Goal: Task Accomplishment & Management: Use online tool/utility

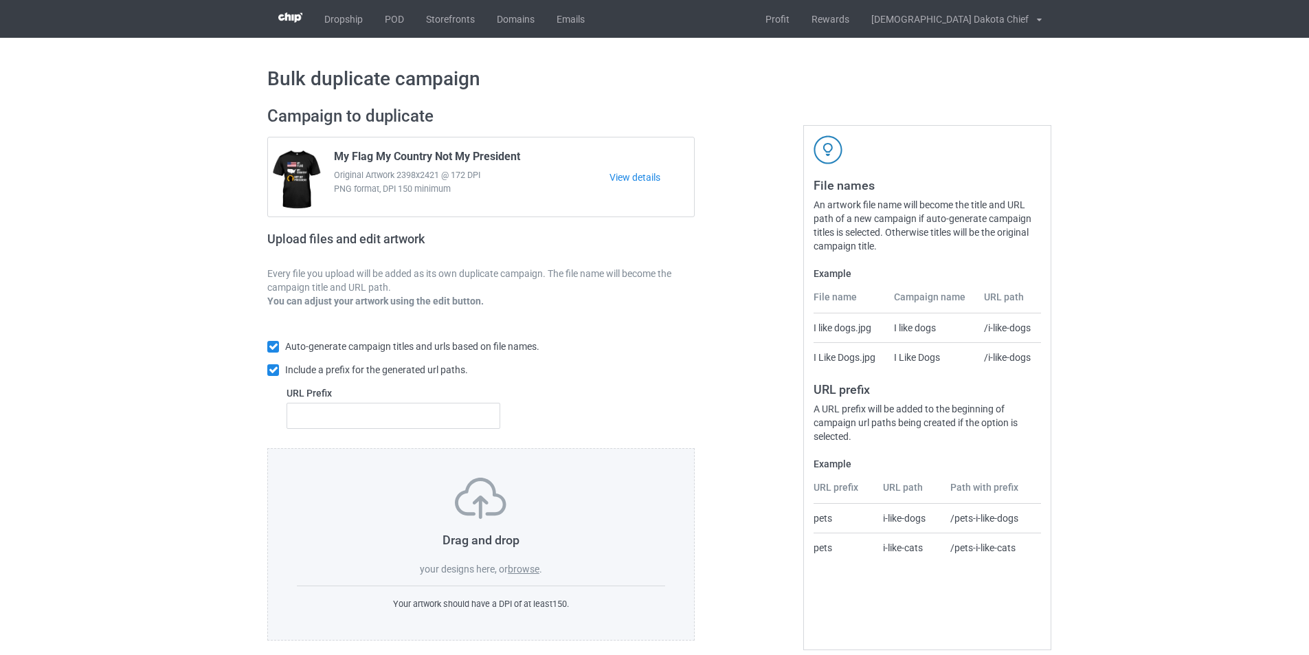
click at [519, 570] on label "browse" at bounding box center [524, 568] width 32 height 11
click at [0, 0] on input "browse" at bounding box center [0, 0] width 0 height 0
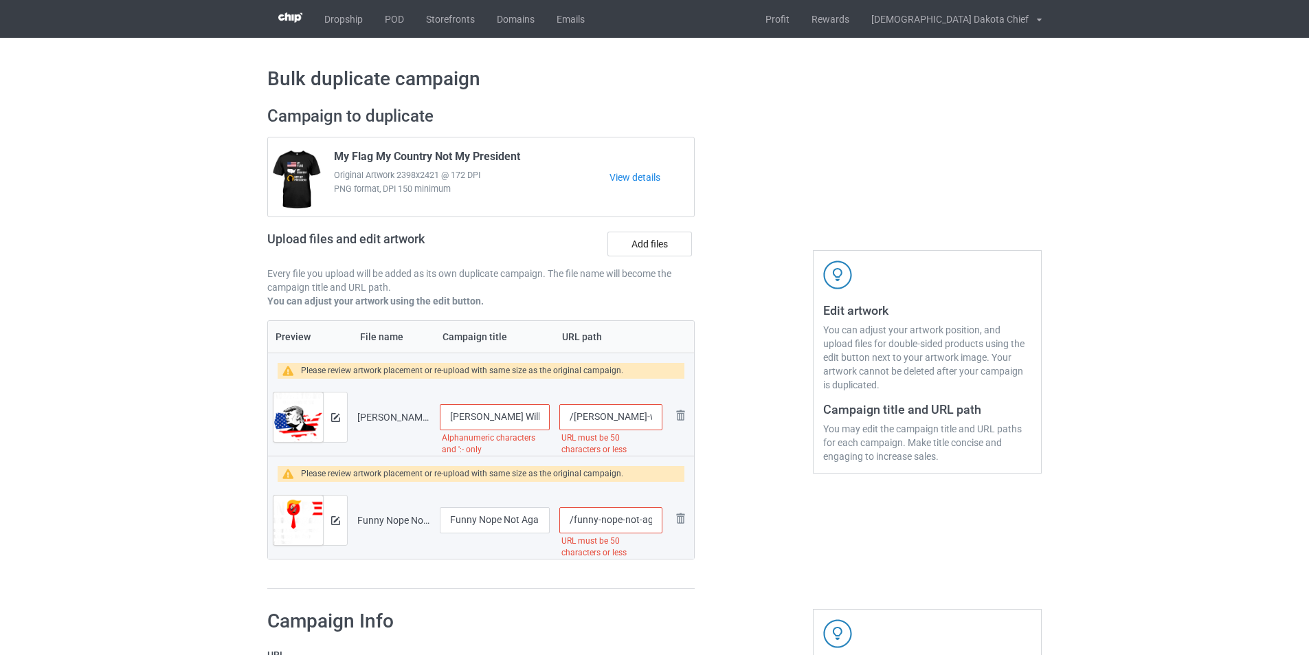
drag, startPoint x: 511, startPoint y: 418, endPoint x: 421, endPoint y: 419, distance: 89.3
click at [421, 419] on tr "Preview and edit artwork [PERSON_NAME] Will Always Be The Stupid People_s Presi…" at bounding box center [481, 417] width 426 height 77
drag, startPoint x: 621, startPoint y: 520, endPoint x: 755, endPoint y: 520, distance: 133.3
click at [755, 520] on div "Campaign to duplicate My Flag My Country Not My President Original Artwork 2398…" at bounding box center [655, 347] width 794 height 503
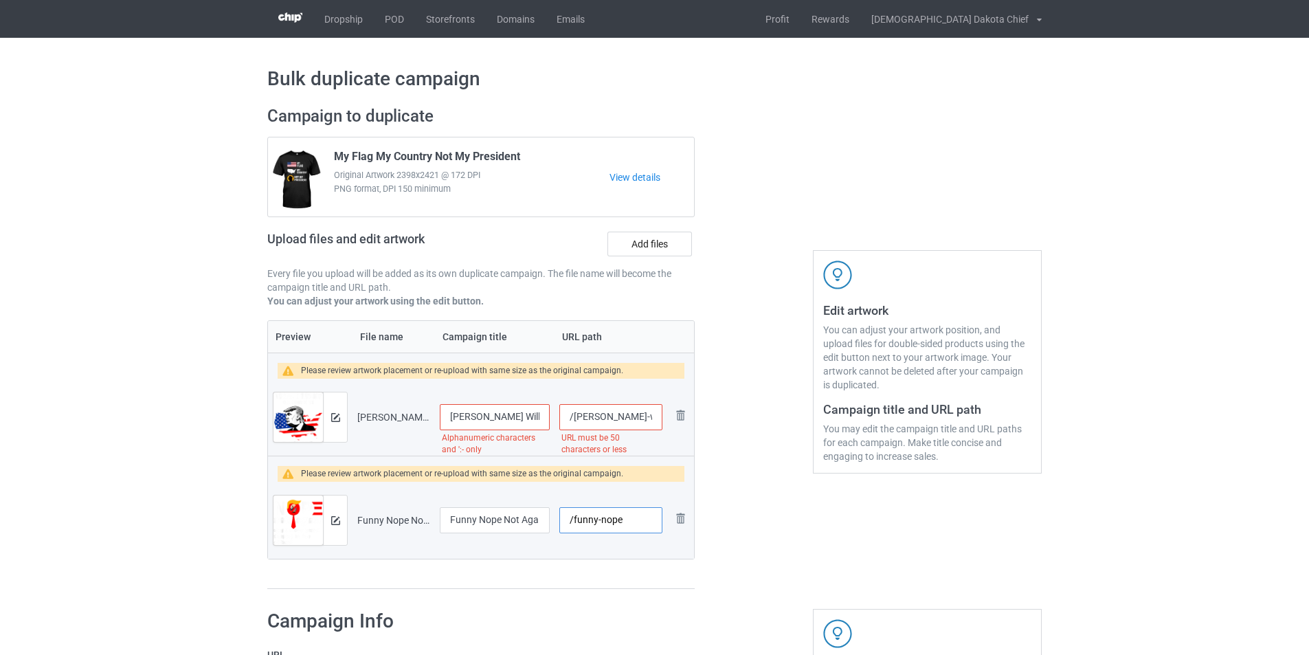
scroll to position [0, 0]
type input "/funny-nope"
drag, startPoint x: 633, startPoint y: 418, endPoint x: 574, endPoint y: 418, distance: 59.1
click at [574, 418] on input "/[PERSON_NAME]-will-always-be-the-stupid-people-s-president-t-shirt-copy" at bounding box center [610, 417] width 103 height 26
drag, startPoint x: 631, startPoint y: 421, endPoint x: 644, endPoint y: 418, distance: 13.3
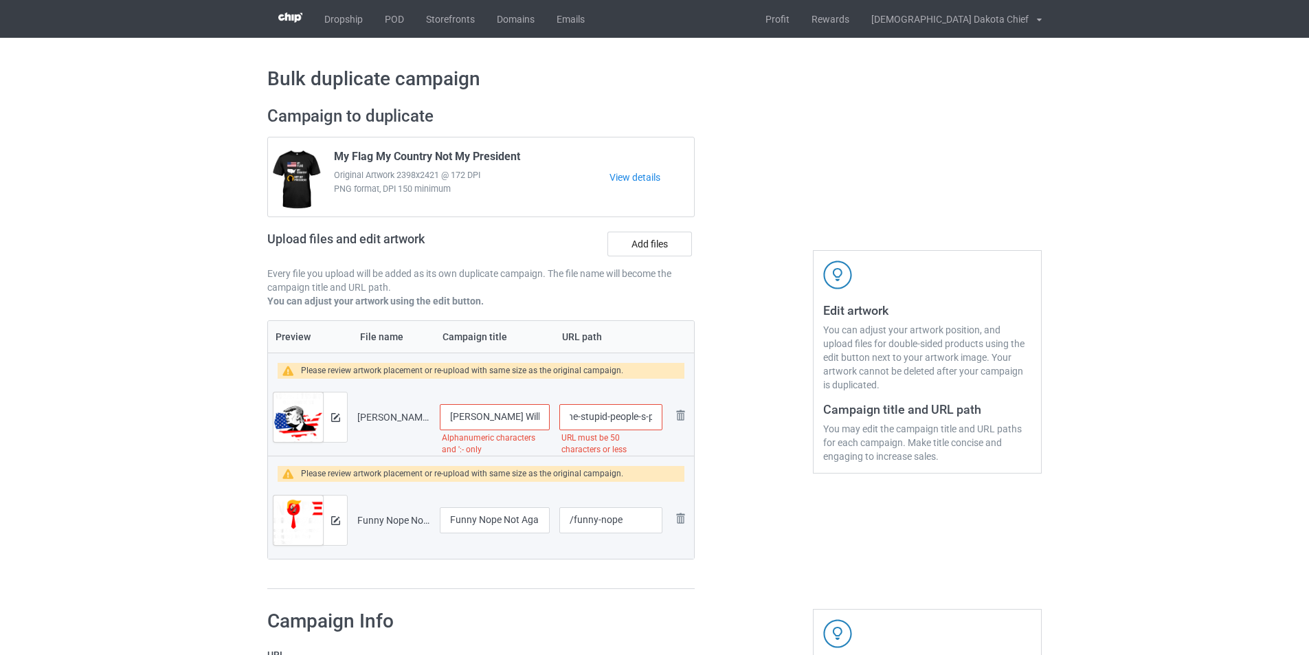
click at [644, 418] on input "/will-always-be-the-stupid-people-s-president-t-shirt-copy" at bounding box center [610, 417] width 103 height 26
click at [620, 418] on input "/will-always-be-the-stupid-people-s-president-t-shirt-copy" at bounding box center [610, 417] width 103 height 26
drag, startPoint x: 634, startPoint y: 415, endPoint x: 646, endPoint y: 413, distance: 11.9
click at [646, 413] on input "/will-always-be-the-stupid-people-s-president-t-shirt-copy" at bounding box center [610, 417] width 103 height 26
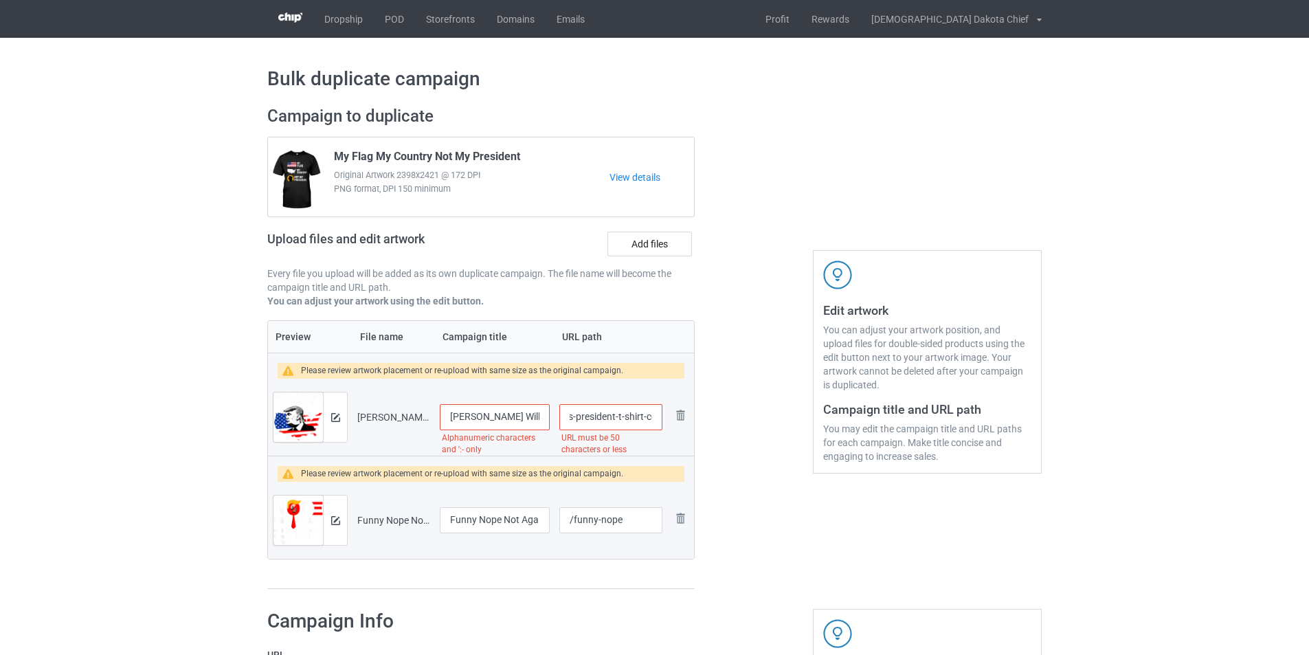
scroll to position [0, 158]
click at [635, 416] on input "/will-always-be-the-stupid-people-s-president-t-shirt-copy" at bounding box center [610, 417] width 103 height 26
drag, startPoint x: 653, startPoint y: 414, endPoint x: 664, endPoint y: 414, distance: 10.3
click at [664, 414] on td "/will-always-be-the-stupid-people-s-president-t-shirt-copy URL must be 50 chara…" at bounding box center [611, 417] width 113 height 77
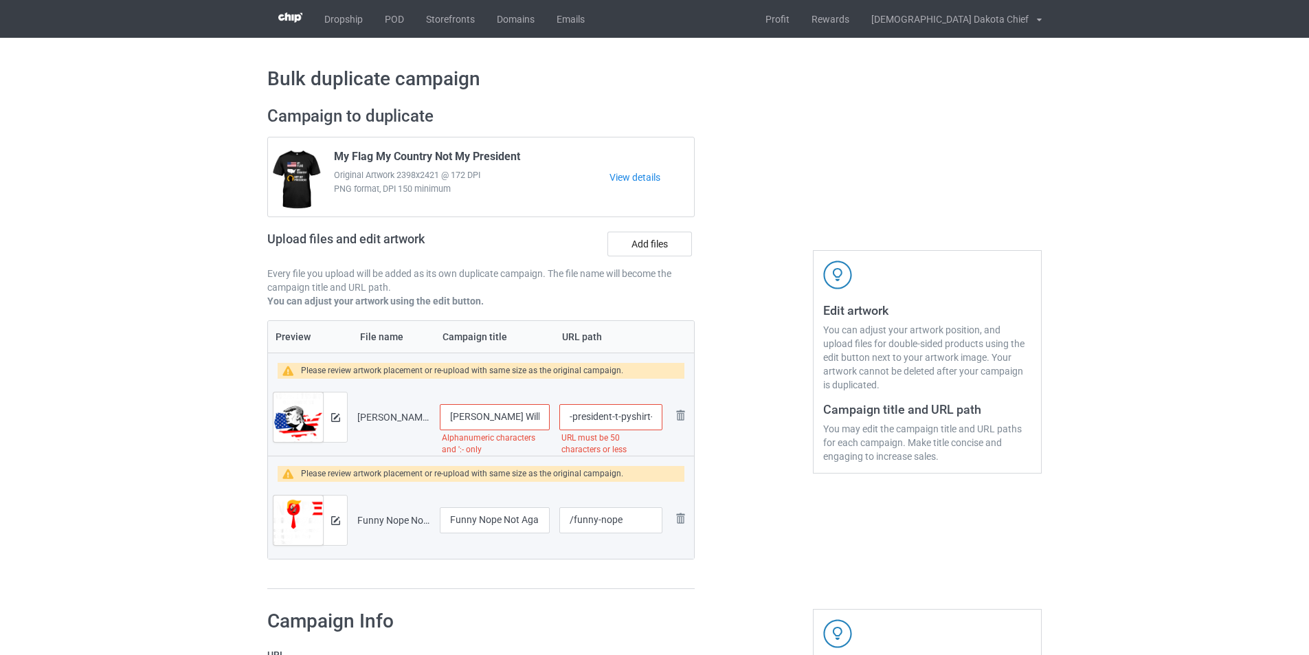
click at [635, 415] on input "/will-always-be-the-stupid-people-s-president-t-pyshirt-co" at bounding box center [610, 417] width 103 height 26
drag, startPoint x: 649, startPoint y: 417, endPoint x: 657, endPoint y: 416, distance: 7.7
click at [650, 417] on input "/will-always-be-the-stupid-people-s-president-t-pyshirt-co" at bounding box center [610, 417] width 103 height 26
click at [657, 416] on input "/will-always-be-the-stupid-people-s-president-t-pyshirt-co" at bounding box center [610, 417] width 103 height 26
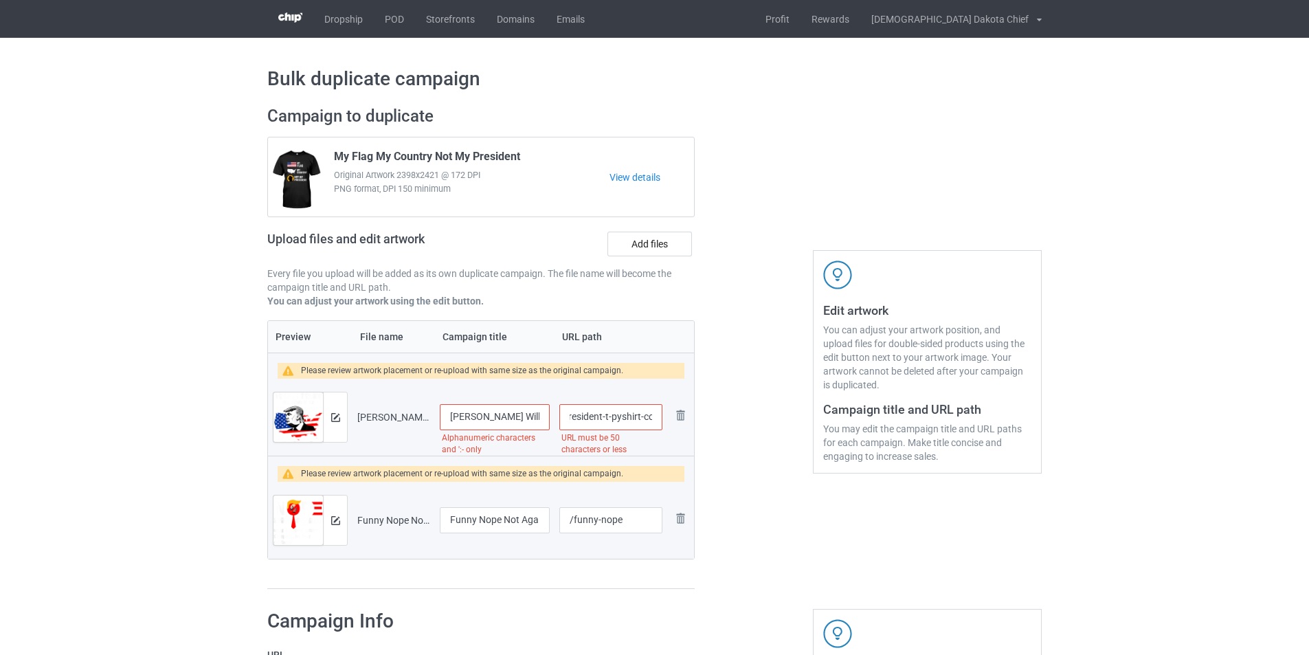
drag, startPoint x: 653, startPoint y: 417, endPoint x: 665, endPoint y: 416, distance: 11.8
click at [665, 416] on td "/will-always-be-the-stupid-people-s-president-t-pyshirt-co URL must be 50 chara…" at bounding box center [611, 417] width 113 height 77
click at [653, 418] on input "/will-always-be-the-stupid-people-s-president-t-pyshirt-co" at bounding box center [610, 417] width 103 height 26
drag, startPoint x: 653, startPoint y: 418, endPoint x: 596, endPoint y: 421, distance: 56.4
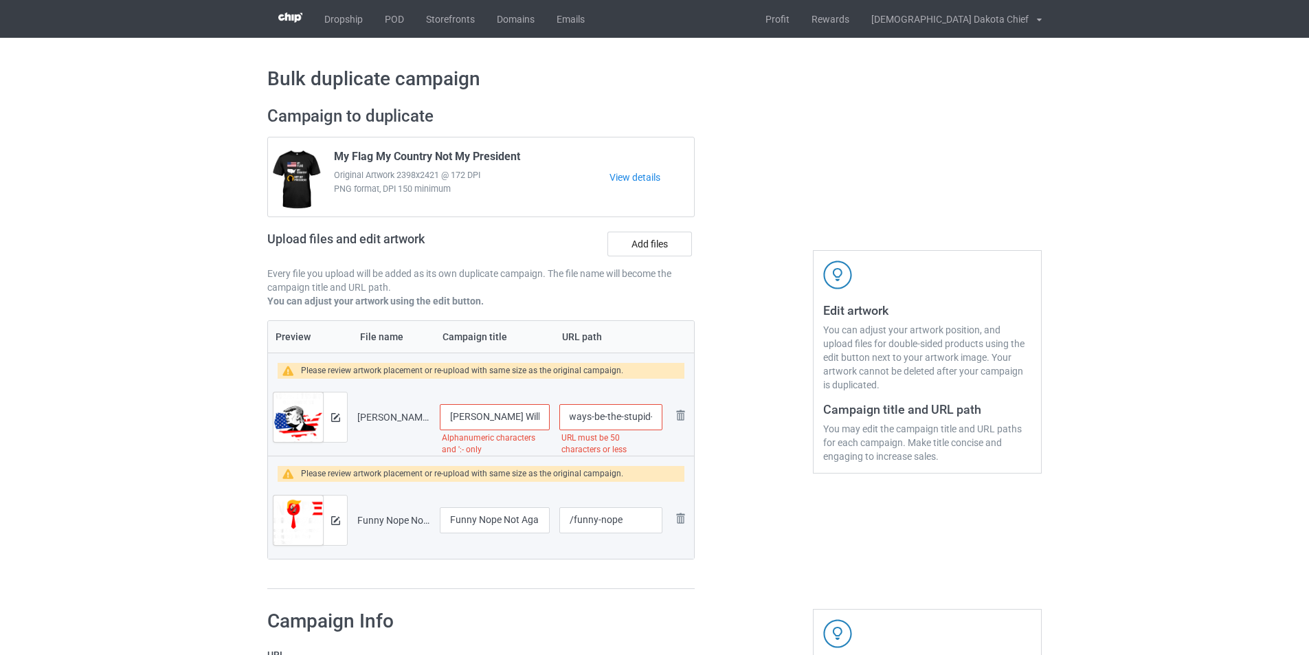
click at [596, 421] on input "/will-always-be-the-stupid-people-s-president-t-pyshirt-co" at bounding box center [610, 417] width 103 height 26
type input "/will-always"
drag, startPoint x: 515, startPoint y: 417, endPoint x: 476, endPoint y: 417, distance: 38.5
click at [476, 417] on input "[PERSON_NAME] Will Always Be The Stupid People_s President T-Shirt Copy" at bounding box center [495, 417] width 110 height 26
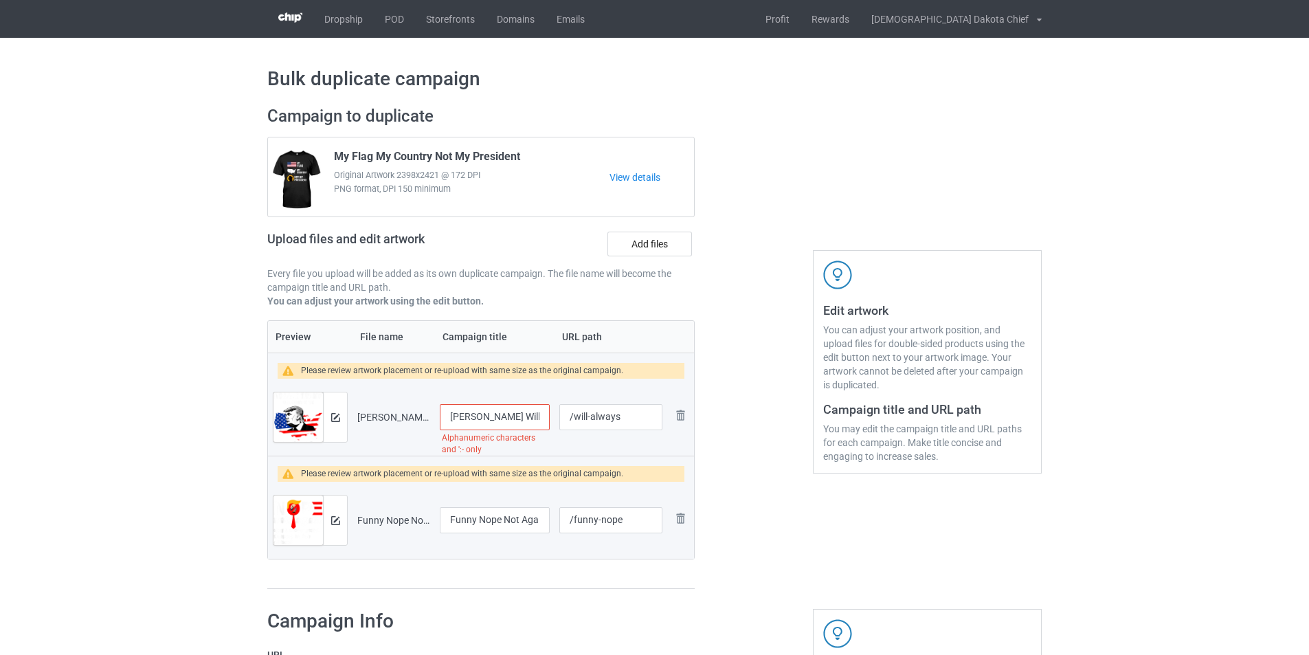
click at [476, 417] on input "[PERSON_NAME] Will Always Be The Stupid People_s President T-Shirt Copy" at bounding box center [495, 417] width 110 height 26
type input "Funny T-shirt"
click at [332, 415] on img at bounding box center [335, 417] width 9 height 9
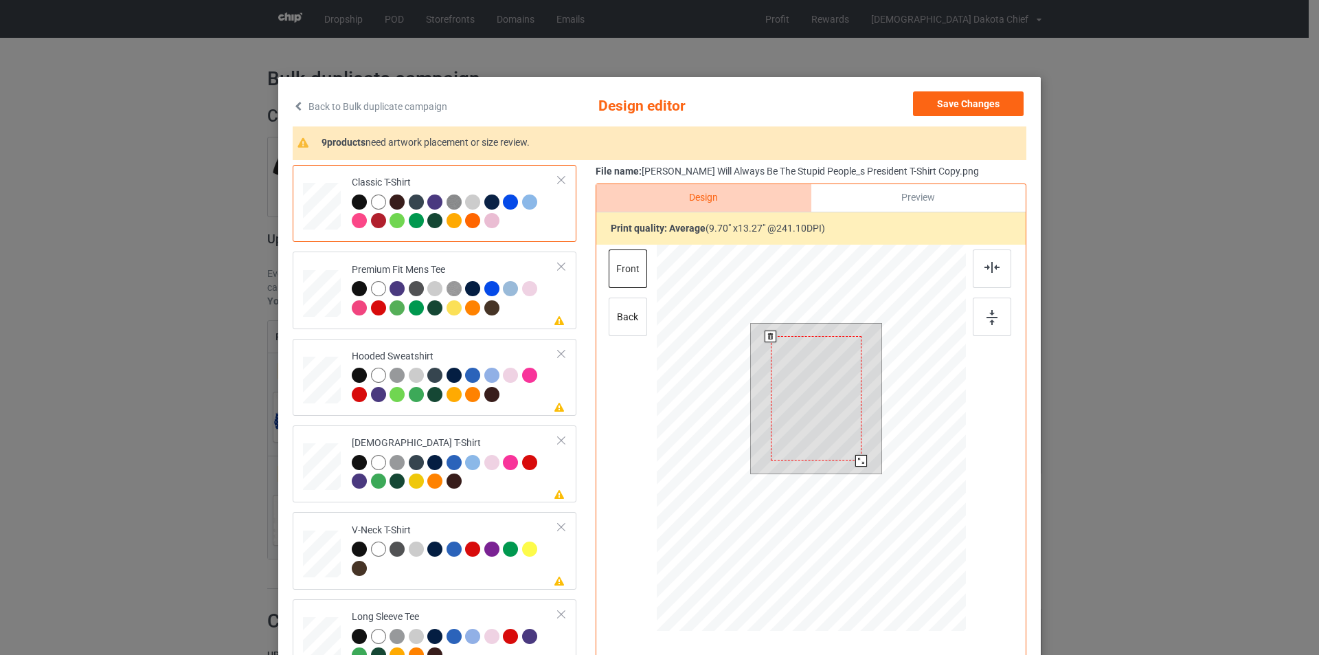
drag, startPoint x: 867, startPoint y: 471, endPoint x: 859, endPoint y: 458, distance: 15.7
click at [859, 458] on div at bounding box center [862, 461] width 12 height 12
click at [526, 309] on div at bounding box center [455, 300] width 207 height 38
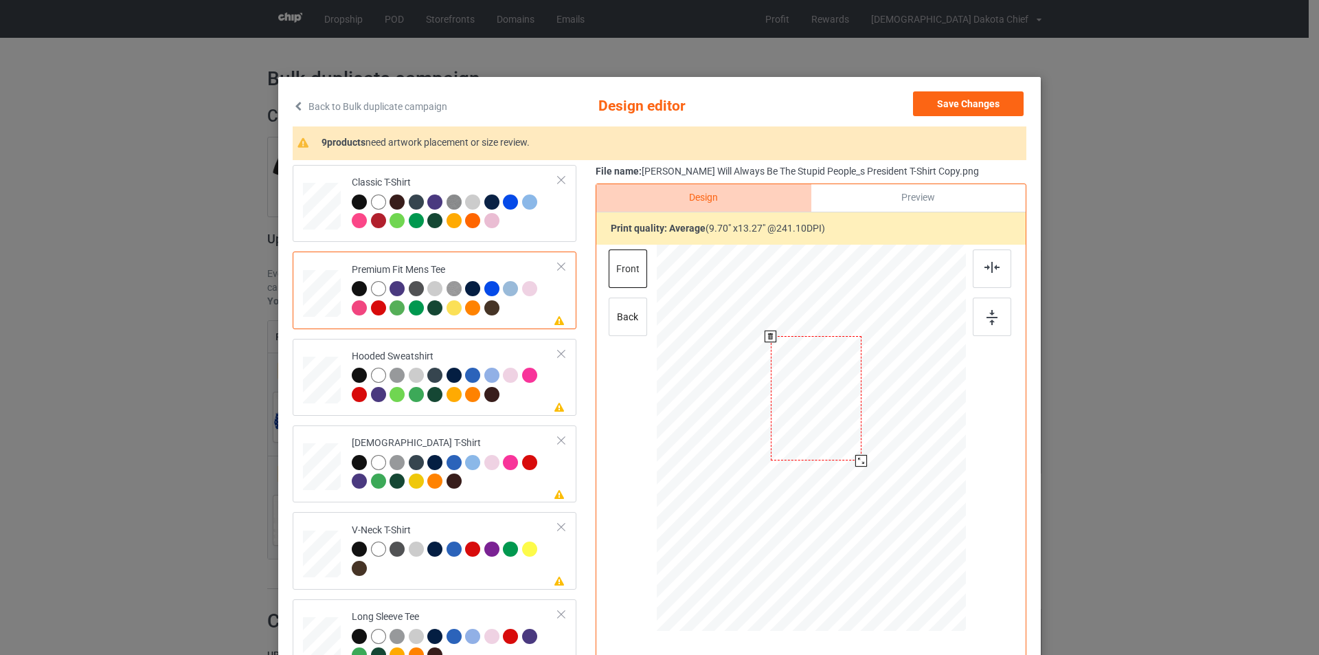
click at [806, 389] on div at bounding box center [816, 398] width 91 height 124
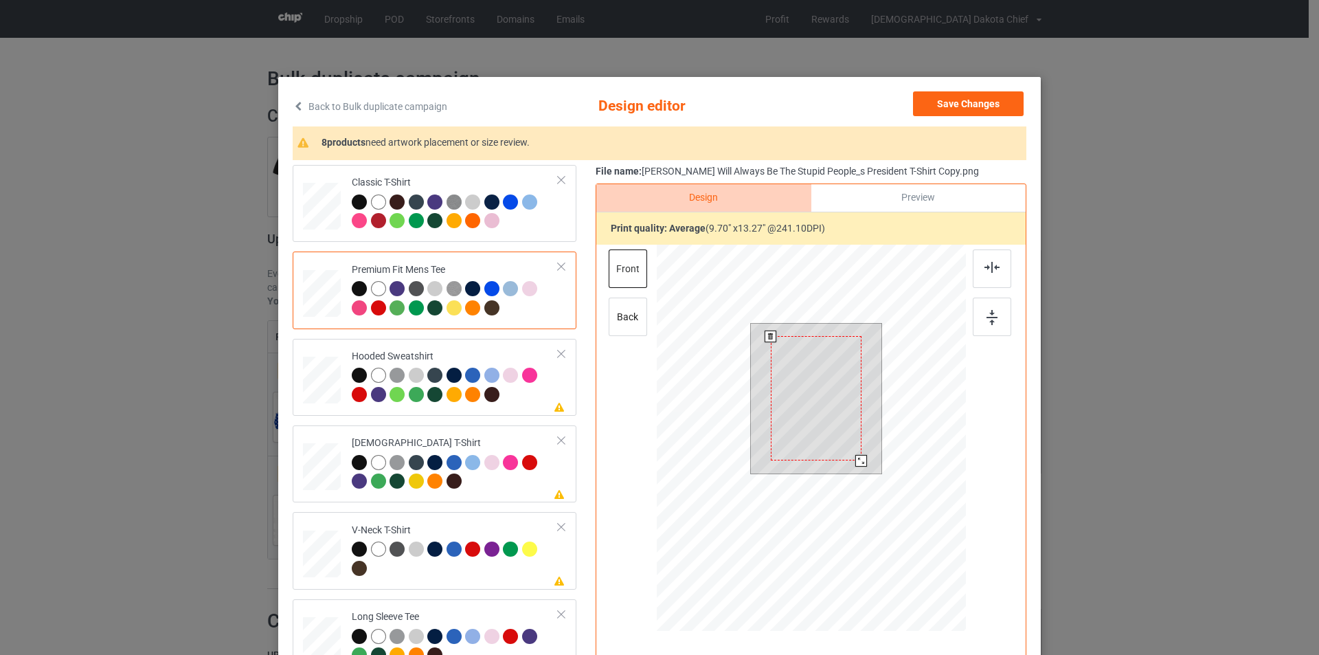
click at [805, 388] on div at bounding box center [816, 398] width 91 height 124
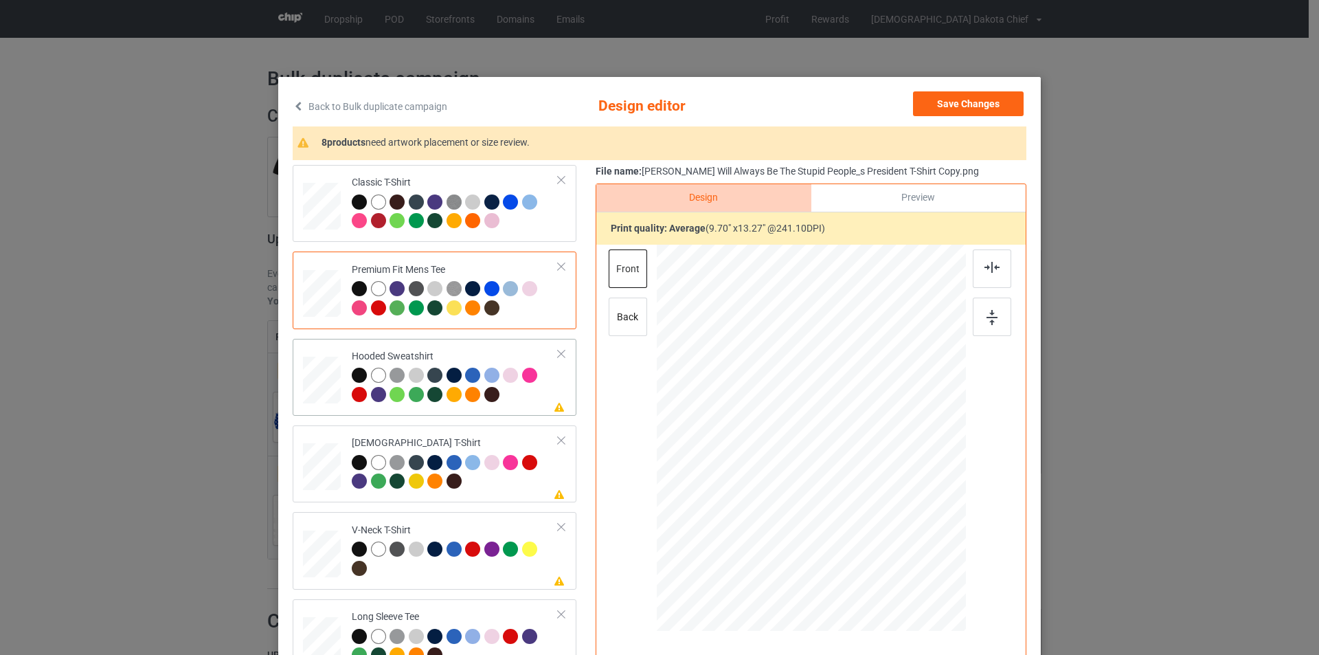
click at [519, 396] on div at bounding box center [455, 387] width 207 height 38
click at [822, 385] on div at bounding box center [815, 402] width 77 height 105
click at [499, 181] on div "Classic T-Shirt" at bounding box center [455, 202] width 207 height 52
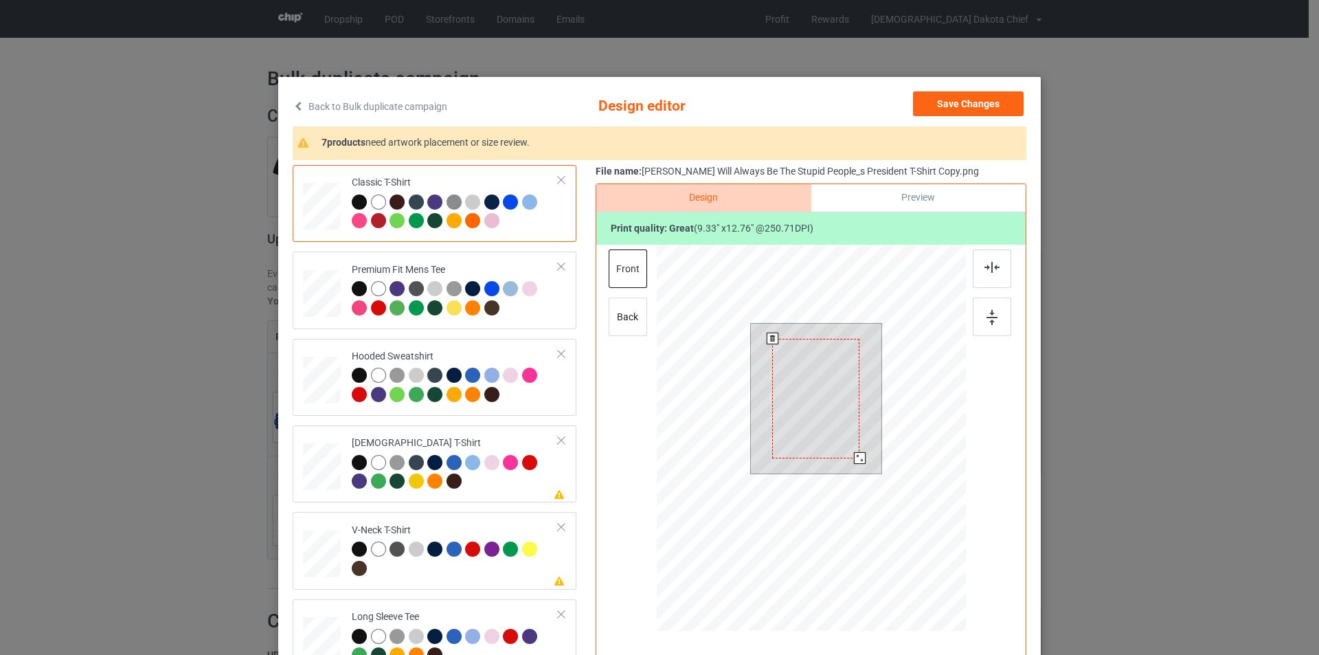
drag, startPoint x: 856, startPoint y: 460, endPoint x: 847, endPoint y: 461, distance: 9.0
click at [847, 461] on div at bounding box center [816, 399] width 131 height 150
click at [858, 459] on div at bounding box center [860, 458] width 12 height 12
click at [514, 306] on div at bounding box center [455, 300] width 207 height 38
click at [801, 377] on div at bounding box center [816, 398] width 87 height 119
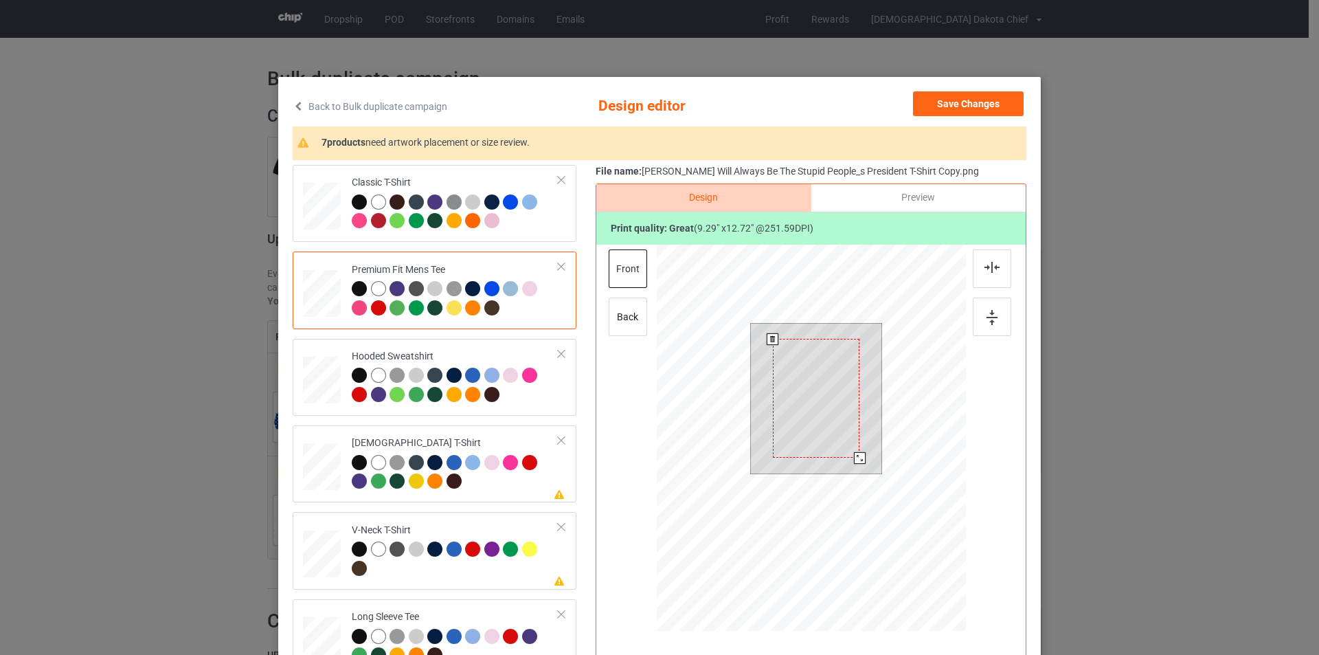
click at [801, 377] on div at bounding box center [816, 398] width 87 height 119
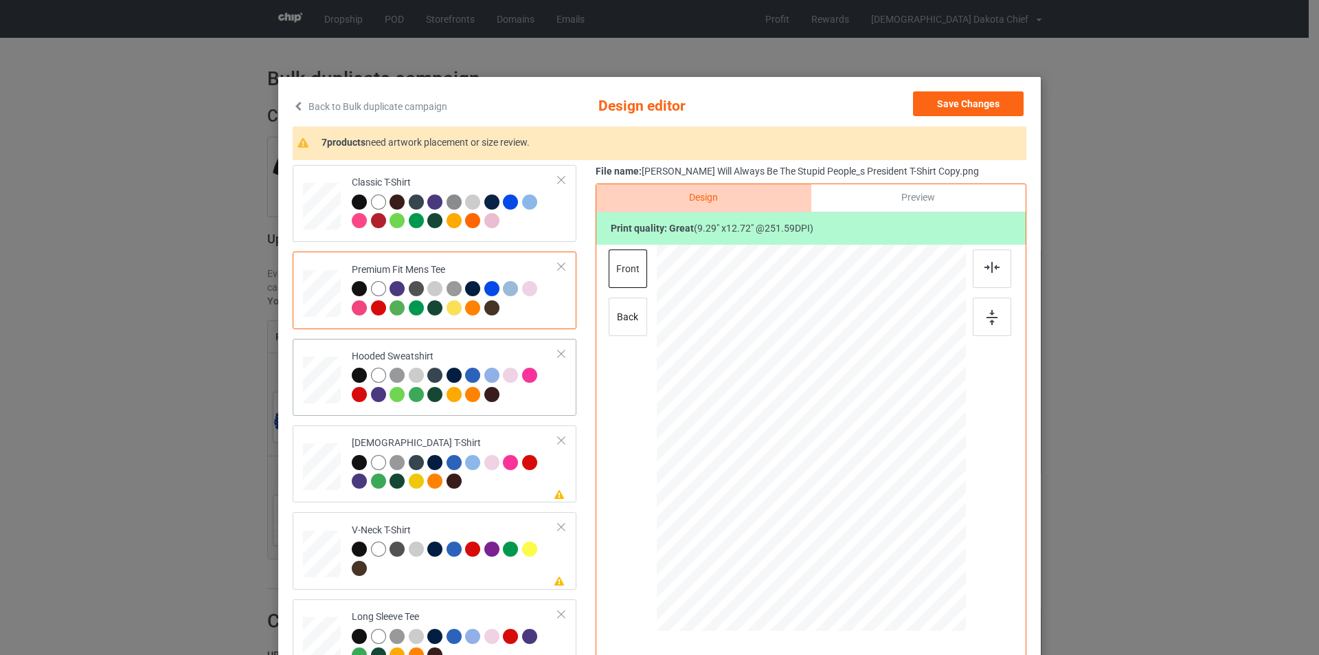
click at [499, 396] on div at bounding box center [455, 387] width 207 height 38
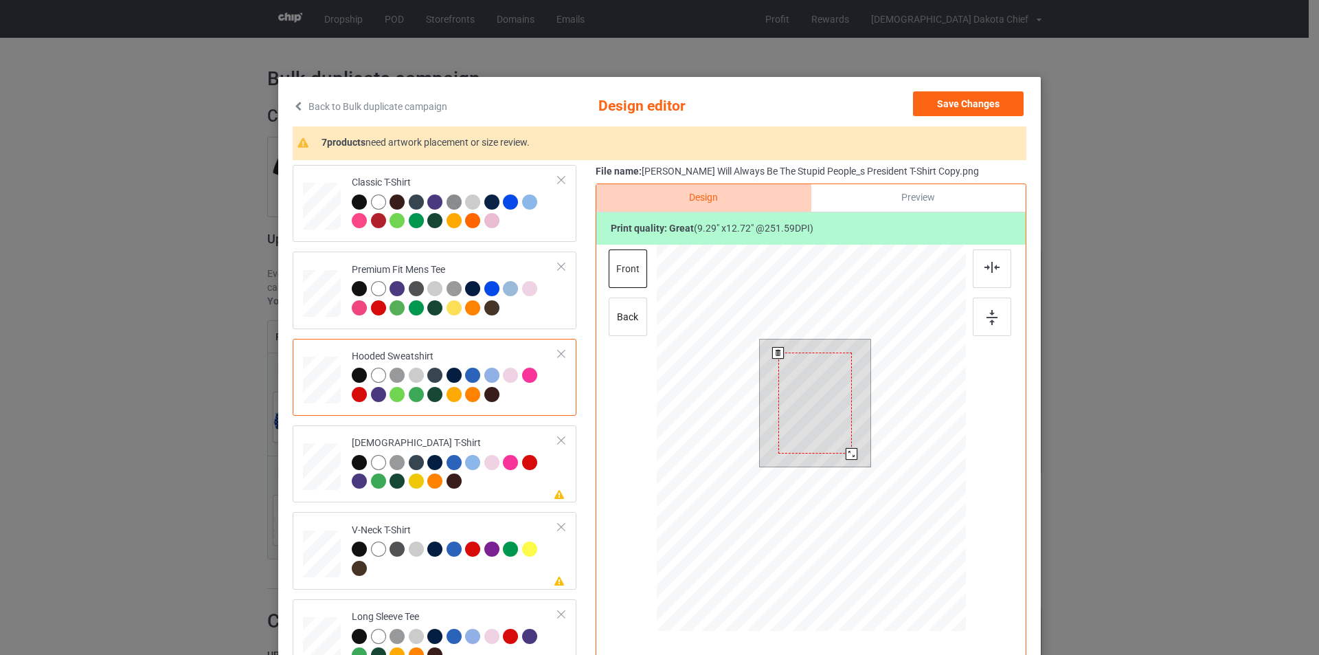
click at [818, 385] on div at bounding box center [816, 403] width 74 height 101
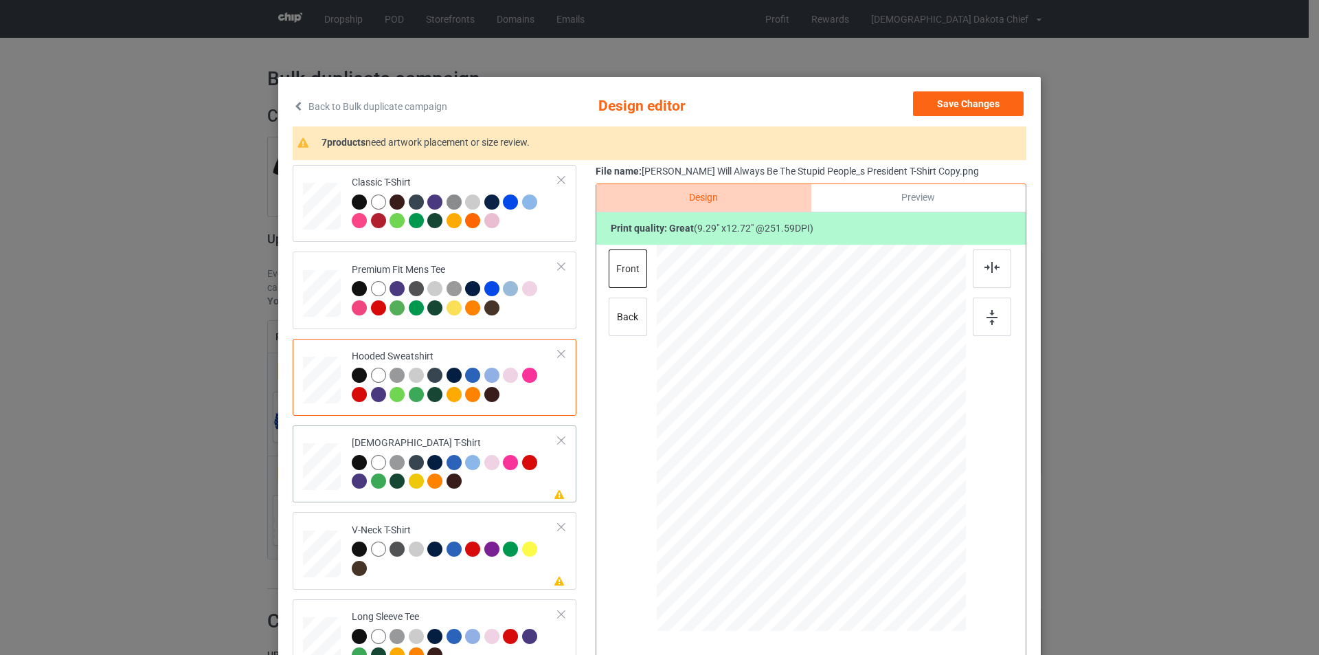
click at [483, 487] on div at bounding box center [455, 474] width 207 height 38
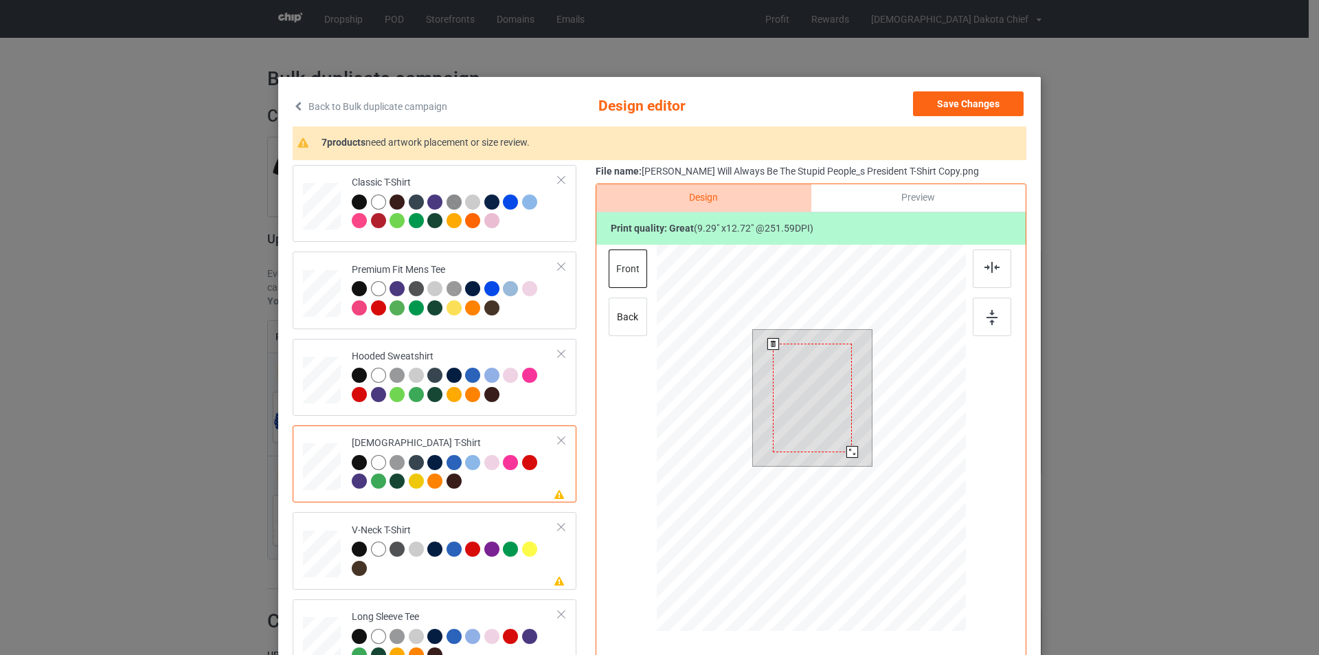
click at [795, 375] on div at bounding box center [812, 398] width 79 height 108
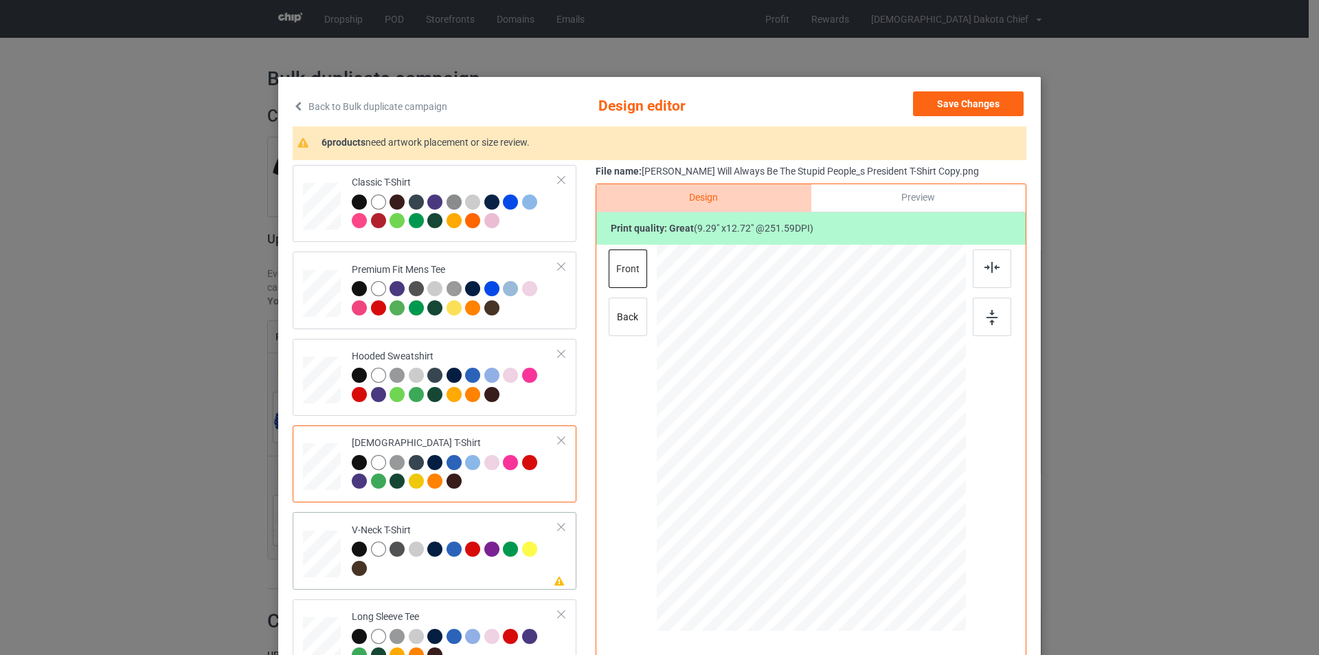
click at [465, 517] on div "Please review artwork placement V-Neck T-Shirt" at bounding box center [435, 550] width 284 height 77
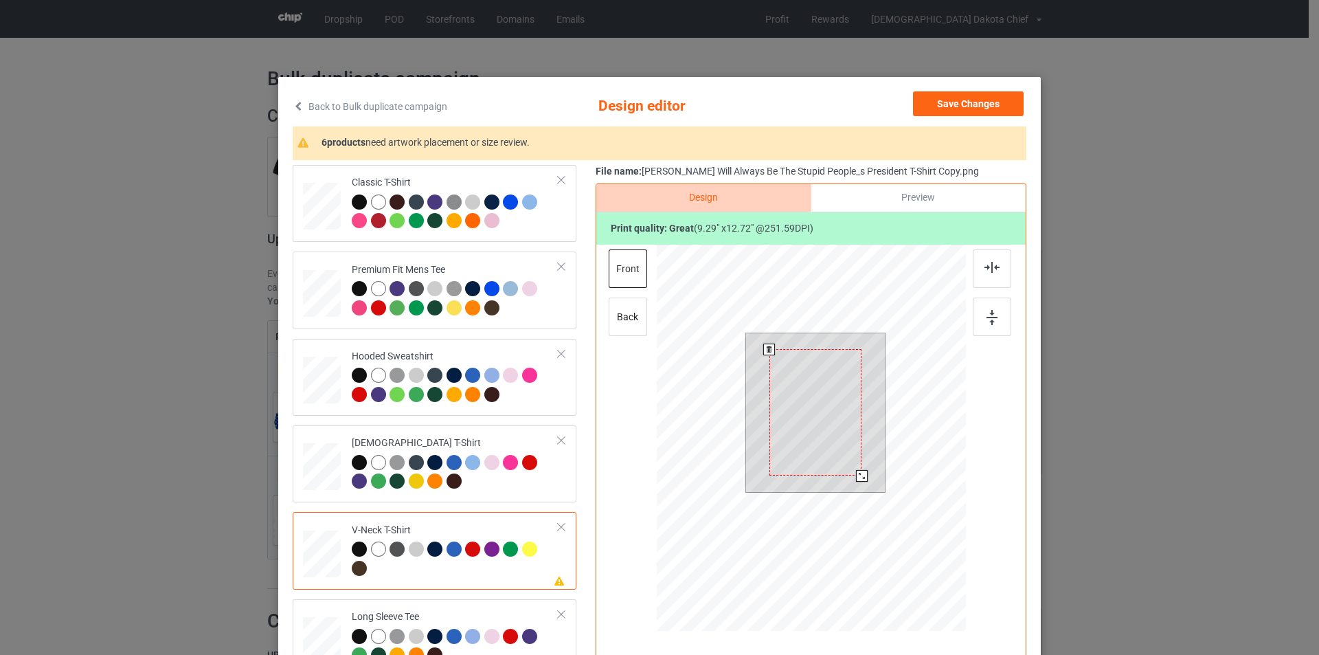
click at [799, 372] on div at bounding box center [816, 412] width 92 height 126
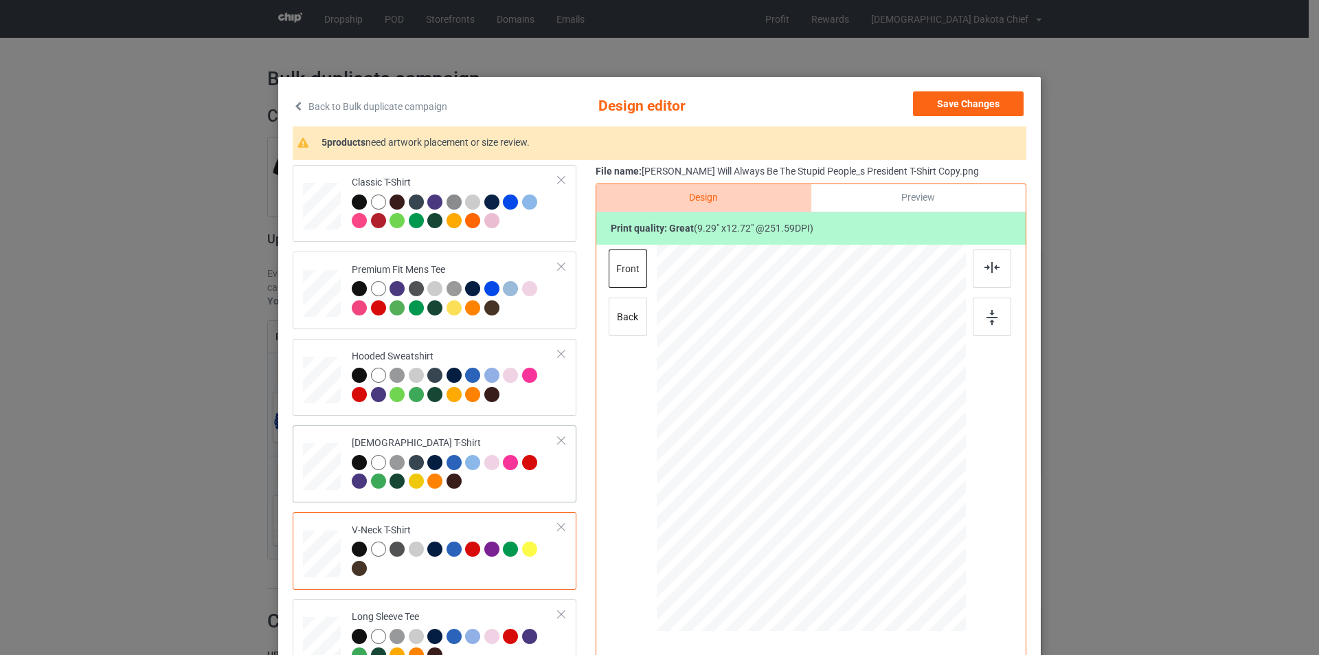
scroll to position [275, 0]
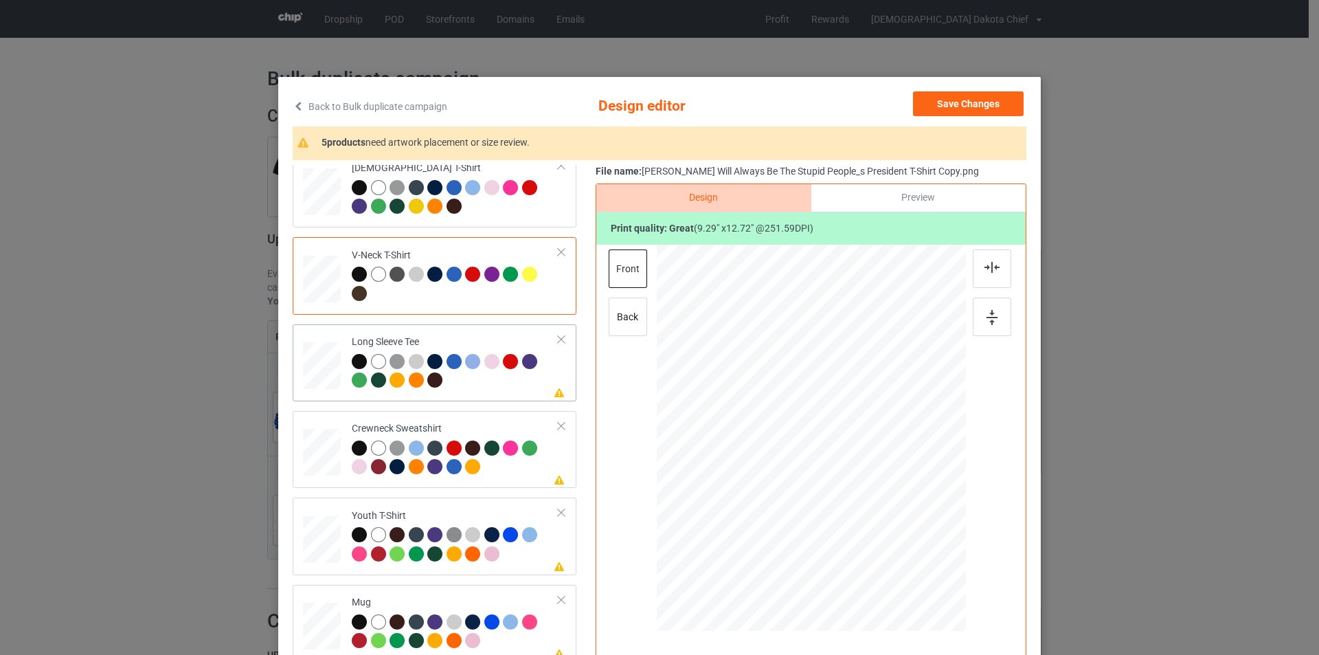
click at [502, 375] on div at bounding box center [455, 373] width 207 height 38
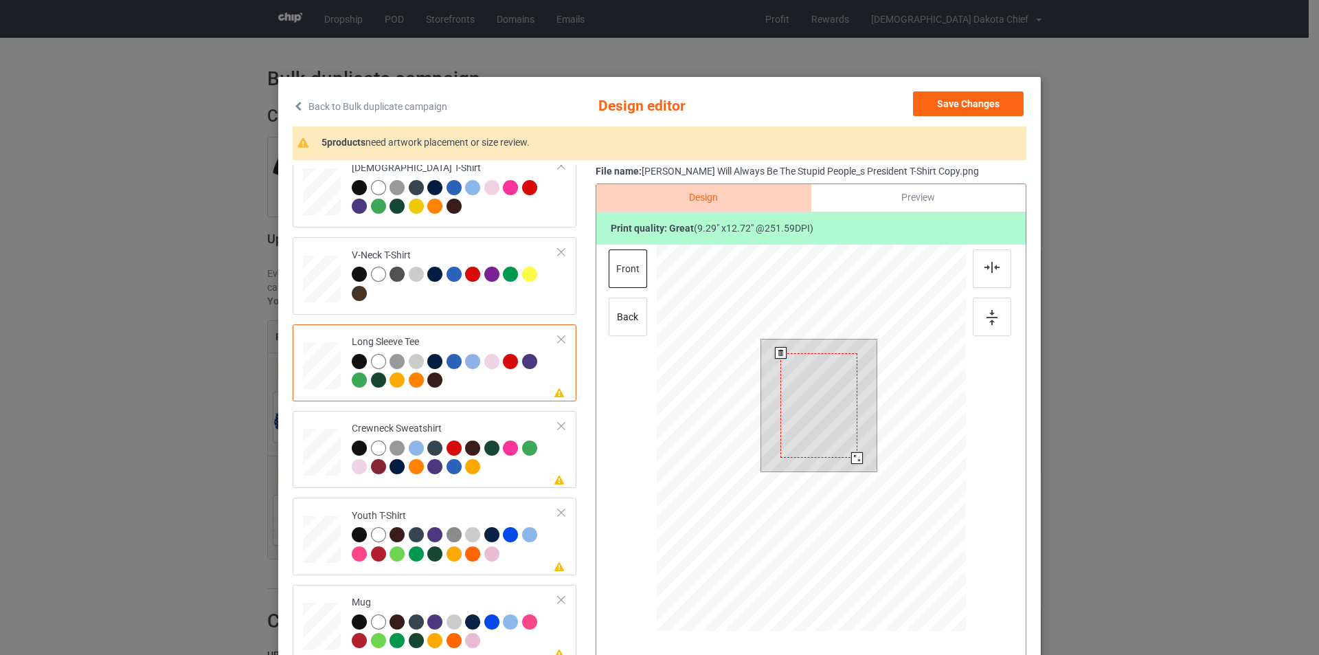
click at [811, 386] on div at bounding box center [819, 405] width 77 height 105
click at [811, 383] on div at bounding box center [819, 405] width 77 height 105
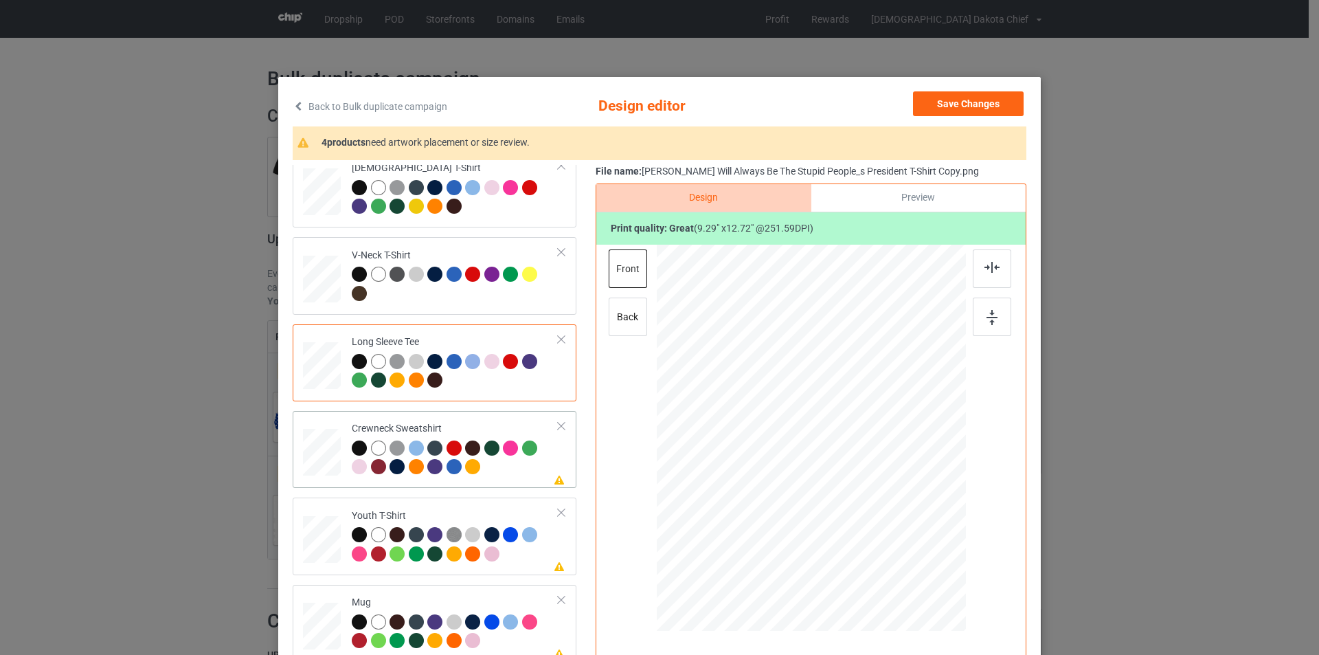
click at [518, 468] on div at bounding box center [455, 459] width 207 height 38
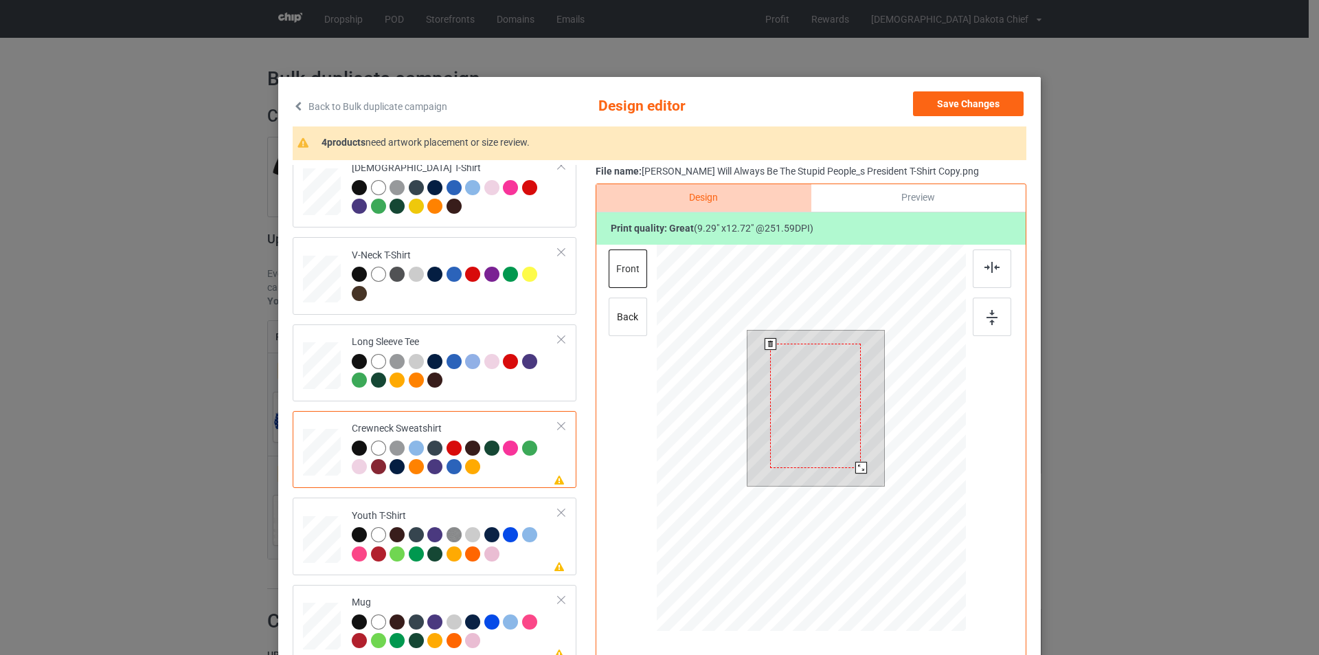
click at [796, 353] on div at bounding box center [815, 406] width 91 height 124
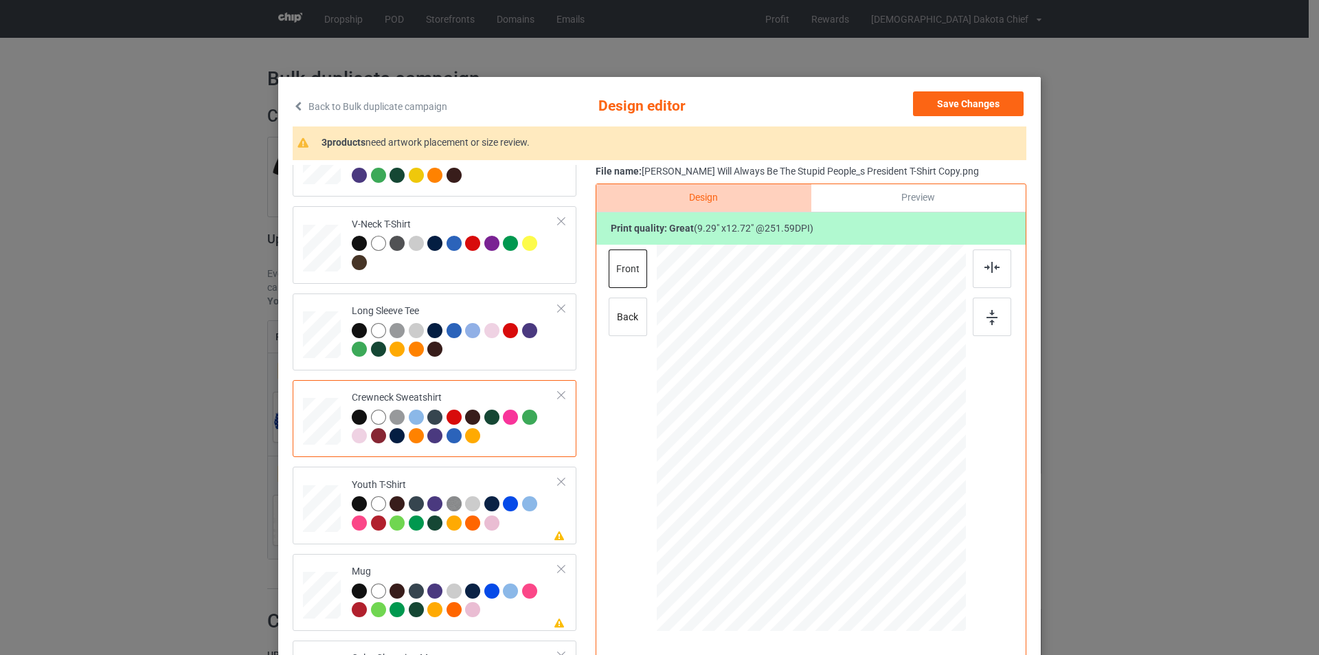
scroll to position [322, 0]
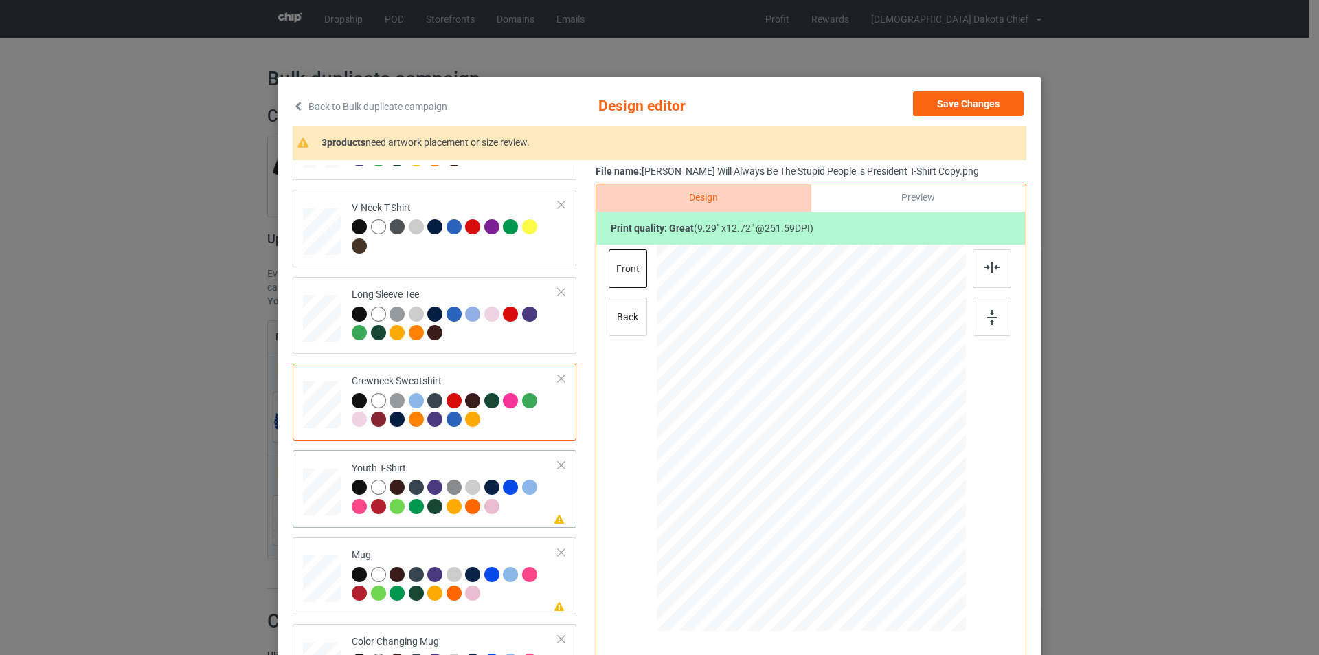
click at [511, 513] on div at bounding box center [455, 499] width 207 height 38
click at [811, 396] on div at bounding box center [811, 423] width 357 height 357
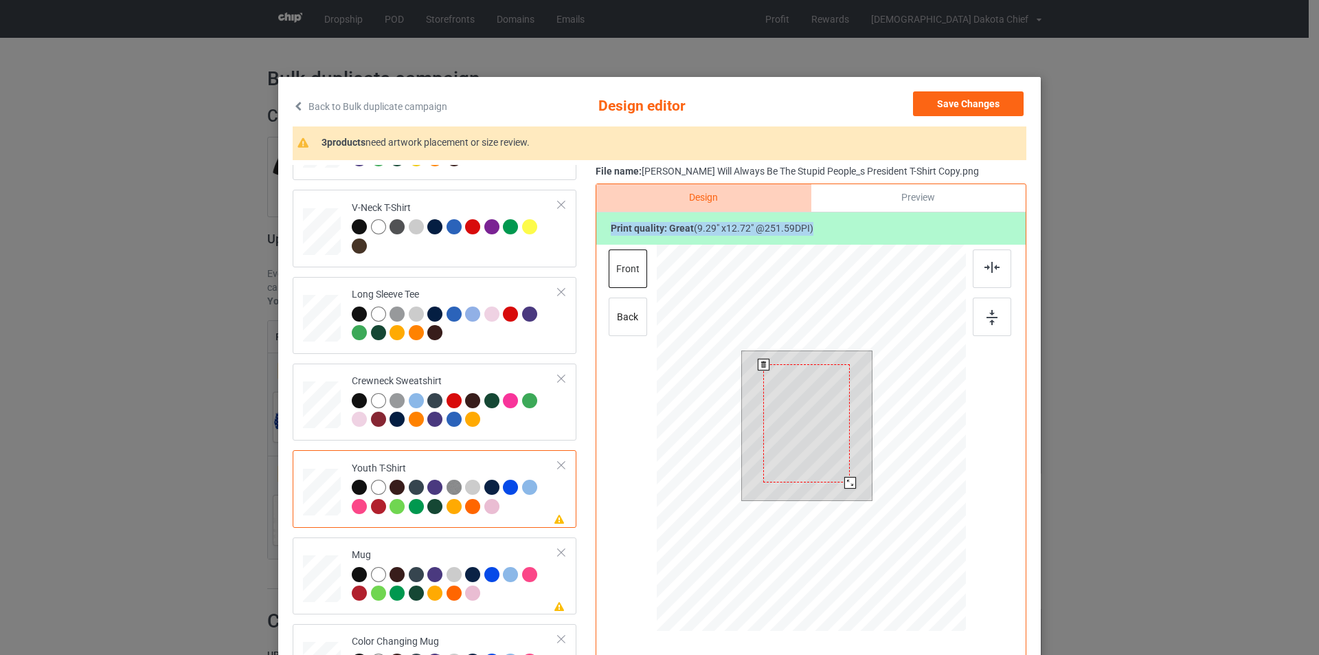
click at [806, 392] on div at bounding box center [806, 423] width 87 height 118
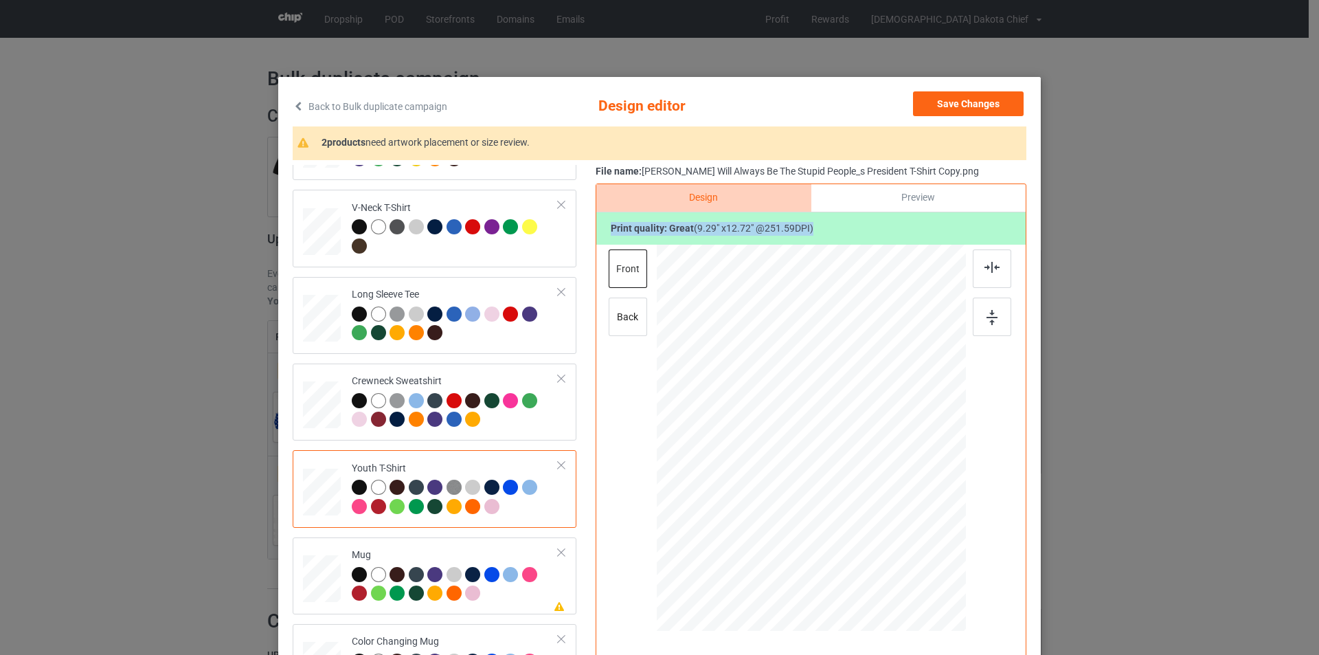
click at [895, 220] on div "Print quality: great ( 9.29 " x 12.72 " @ 251.59 DPI)" at bounding box center [810, 228] width 429 height 33
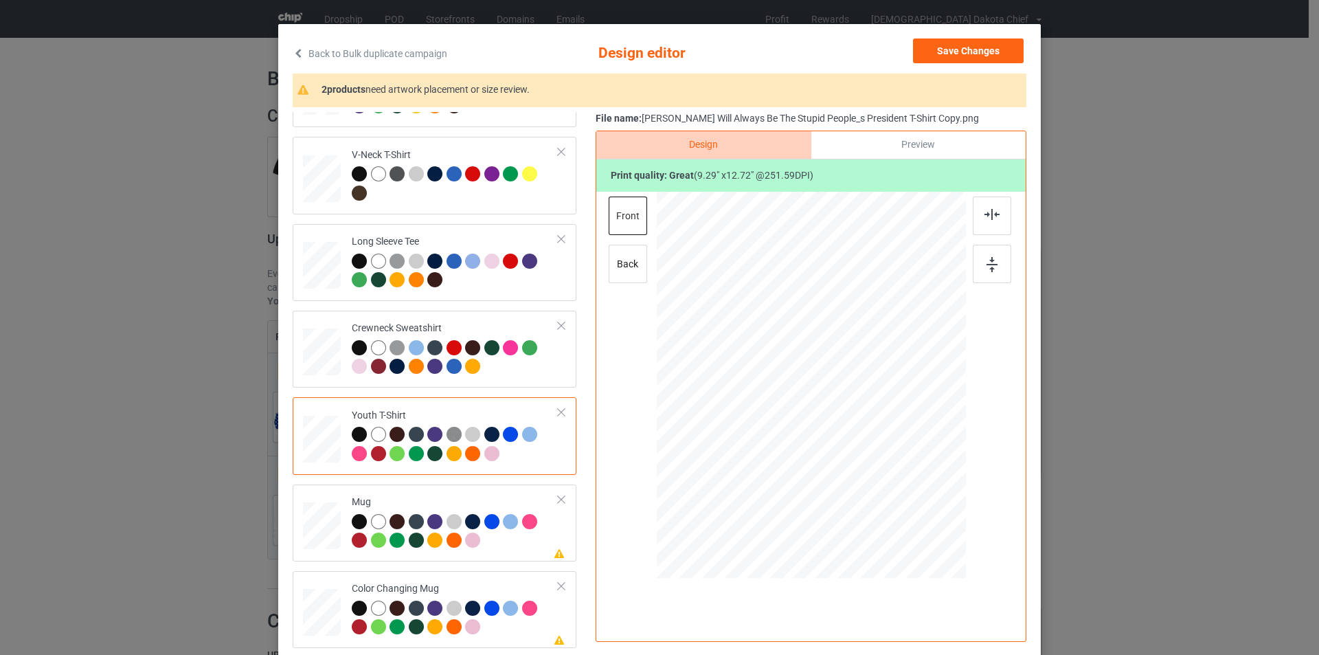
scroll to position [138, 0]
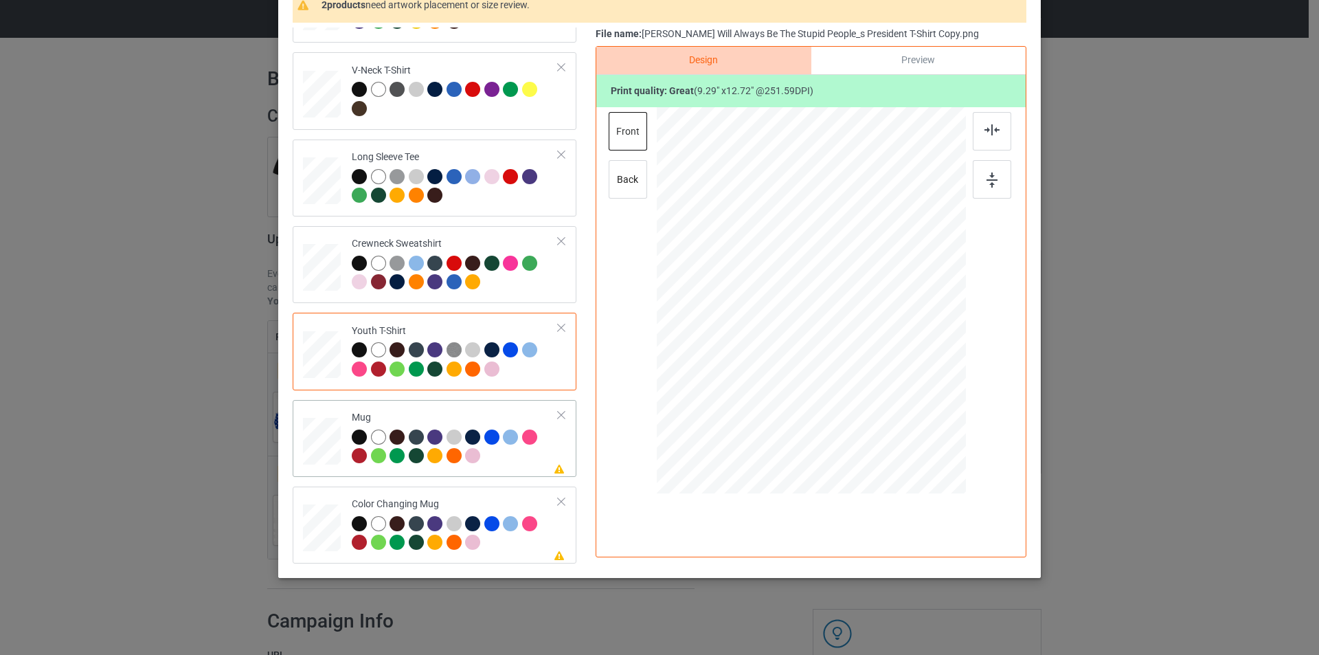
click at [503, 455] on div at bounding box center [455, 448] width 207 height 38
drag, startPoint x: 897, startPoint y: 427, endPoint x: 856, endPoint y: 344, distance: 92.5
click at [856, 344] on div at bounding box center [811, 300] width 309 height 129
drag, startPoint x: 807, startPoint y: 267, endPoint x: 894, endPoint y: 268, distance: 86.6
click at [894, 268] on div at bounding box center [897, 301] width 79 height 108
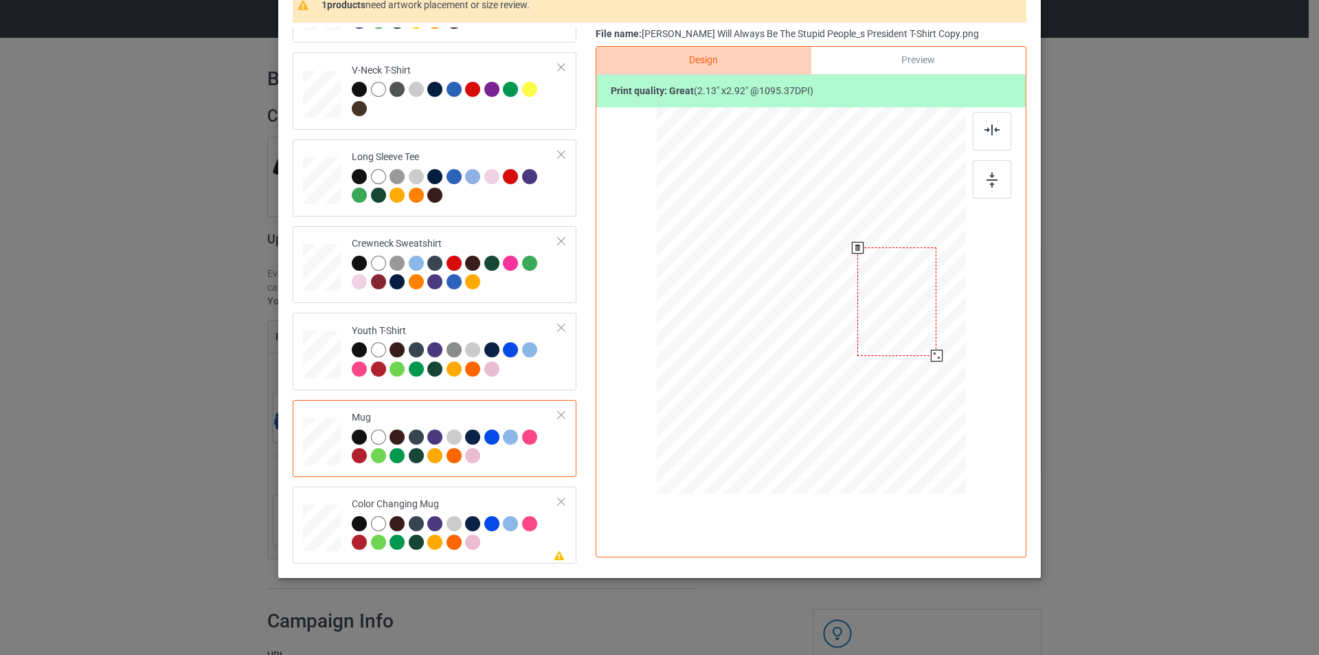
click at [891, 278] on div at bounding box center [897, 301] width 79 height 108
click at [504, 537] on div at bounding box center [455, 535] width 207 height 38
click at [900, 276] on div at bounding box center [897, 301] width 79 height 108
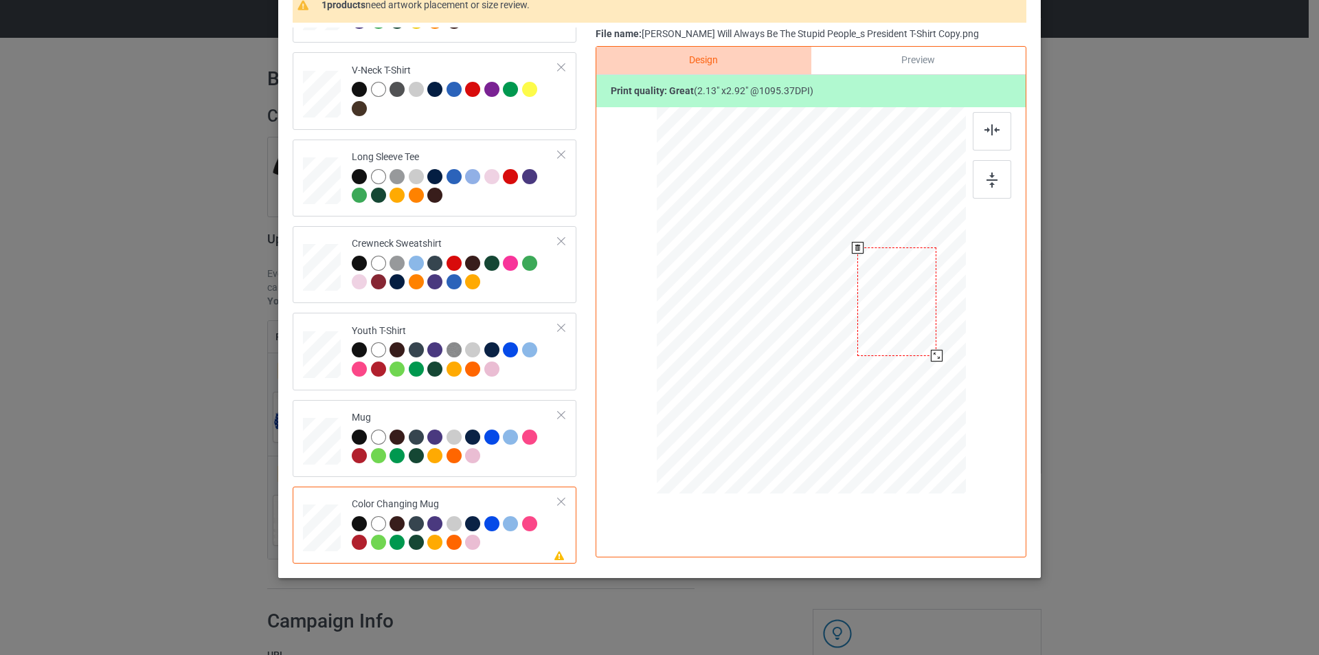
click at [897, 333] on div at bounding box center [897, 301] width 79 height 108
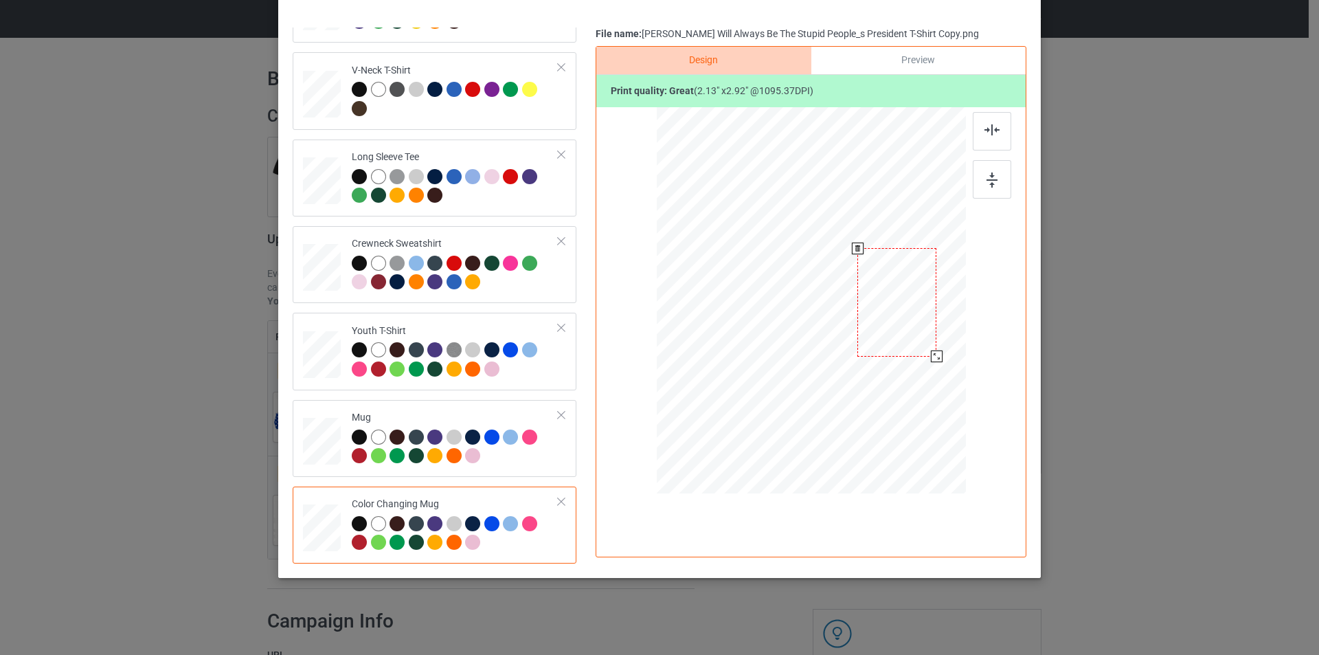
click at [897, 334] on div at bounding box center [897, 302] width 79 height 108
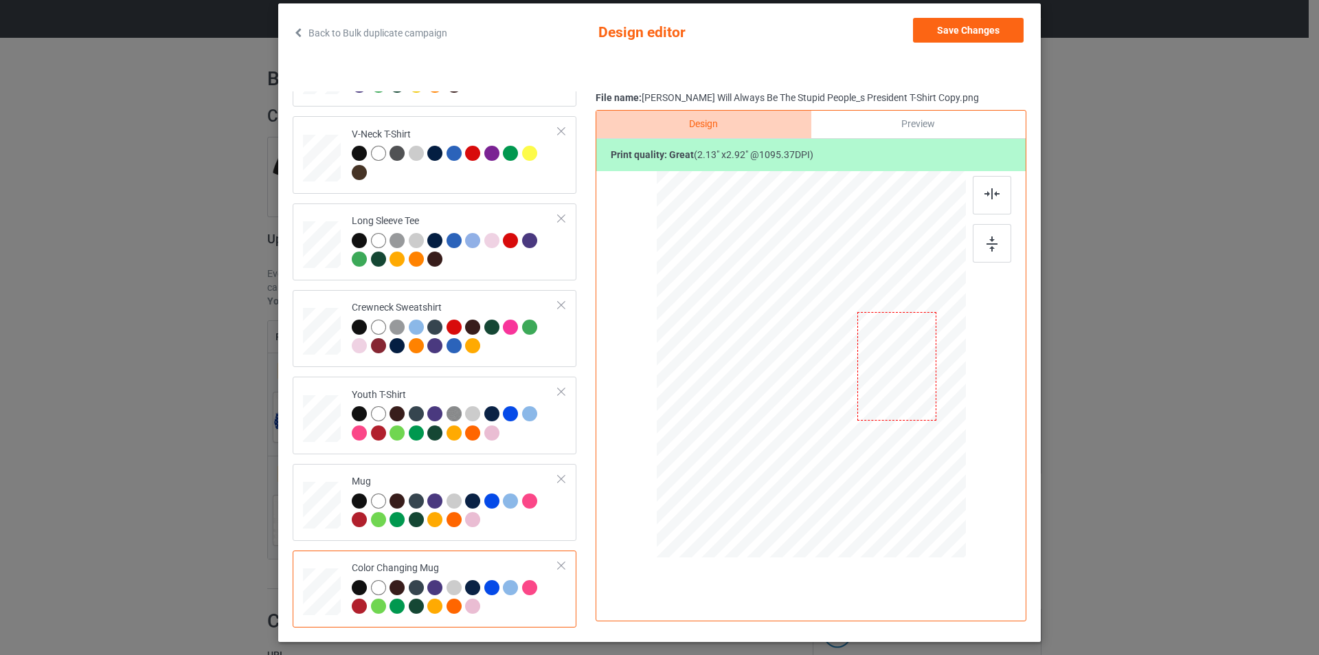
scroll to position [0, 0]
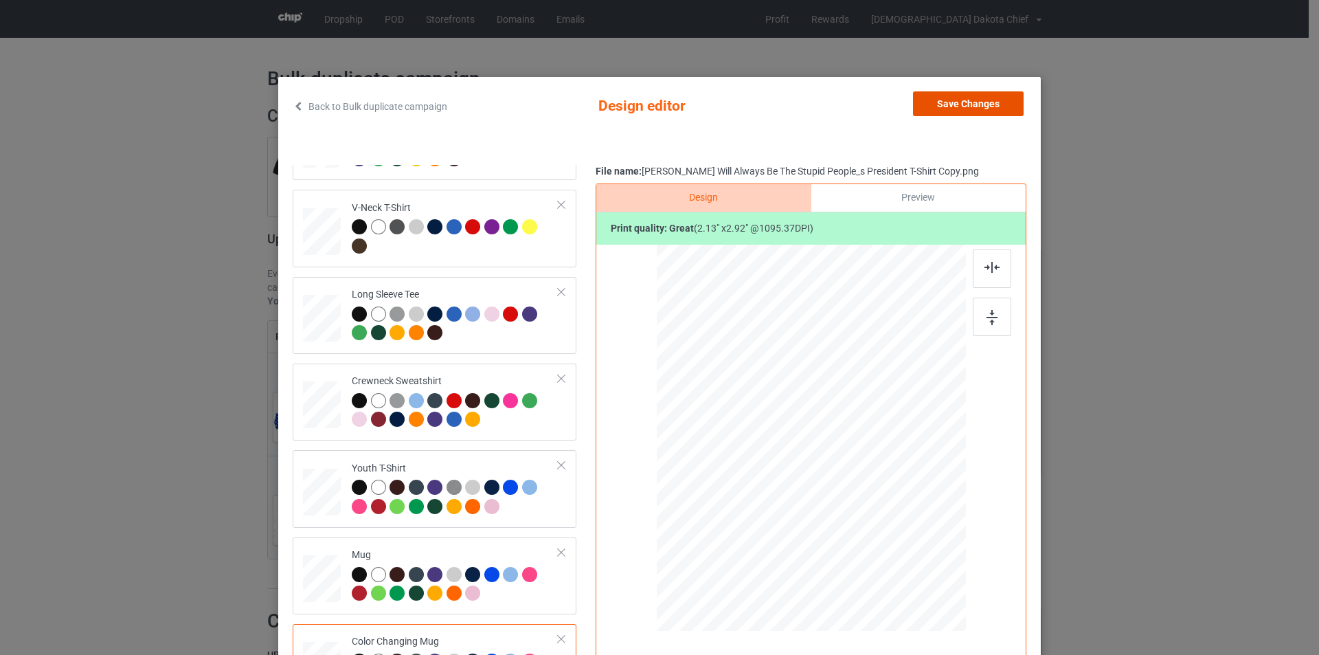
click at [949, 97] on button "Save Changes" at bounding box center [968, 103] width 111 height 25
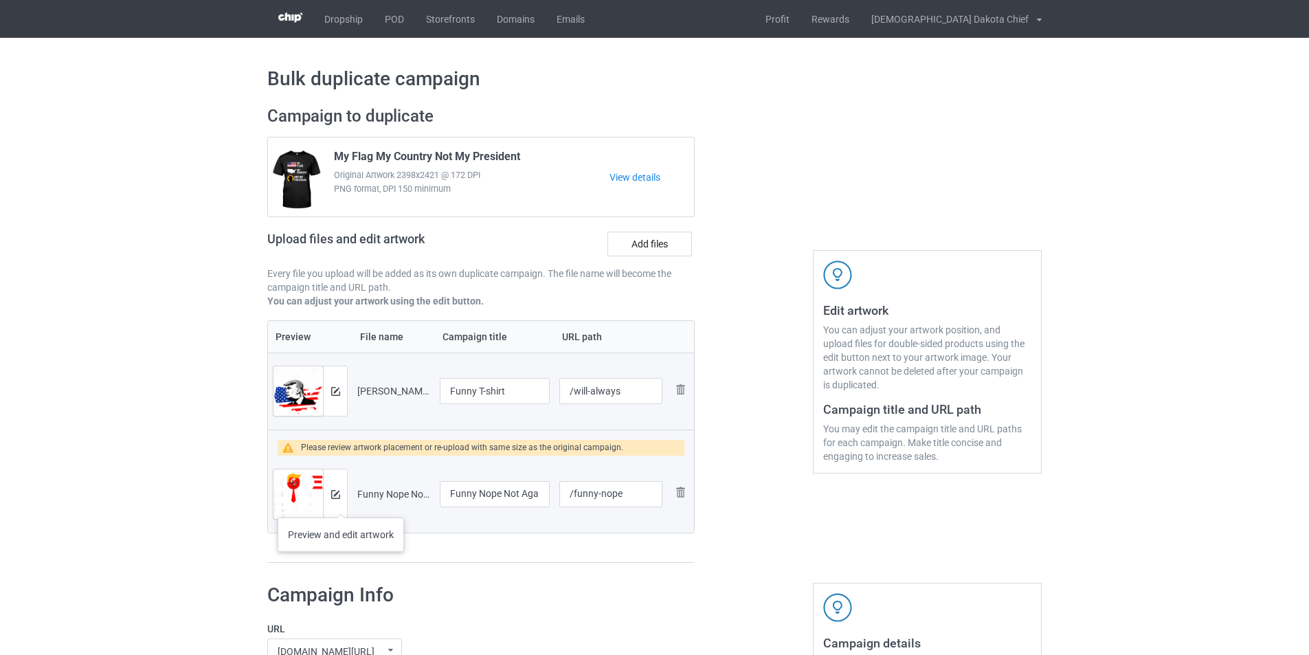
click at [340, 504] on div at bounding box center [335, 493] width 24 height 49
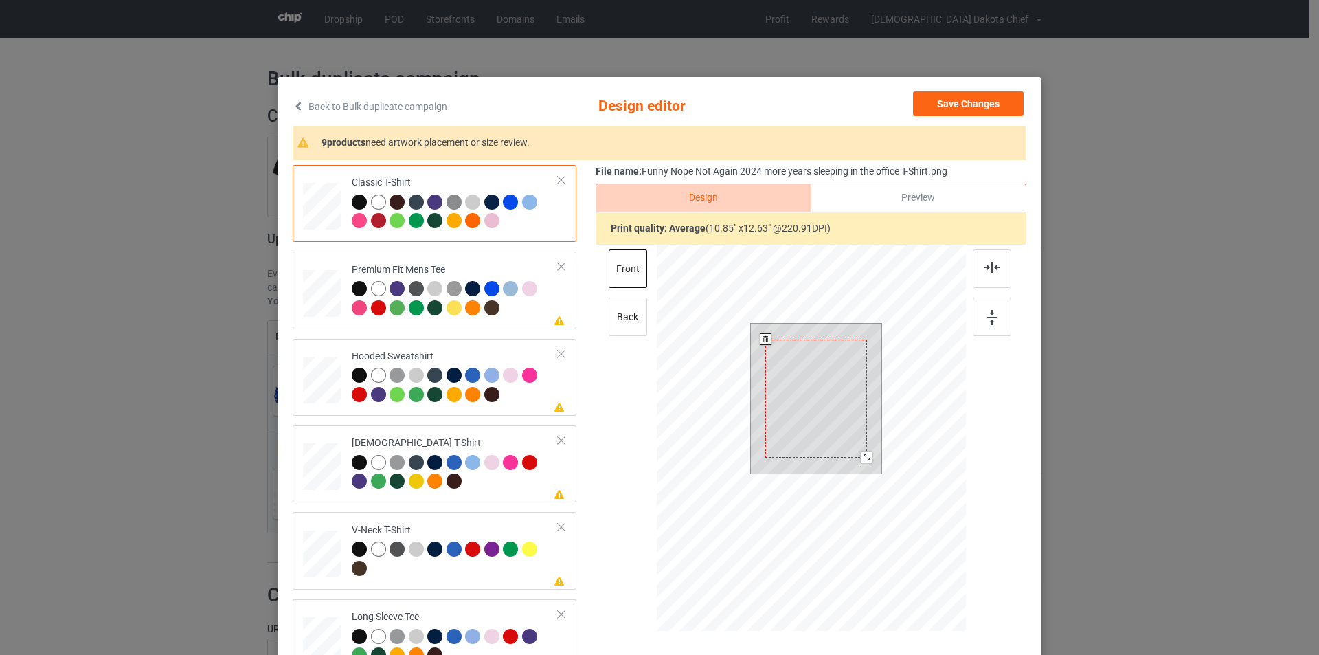
drag, startPoint x: 872, startPoint y: 471, endPoint x: 863, endPoint y: 453, distance: 20.6
click at [863, 453] on div at bounding box center [867, 457] width 12 height 12
click at [519, 304] on div at bounding box center [455, 300] width 207 height 38
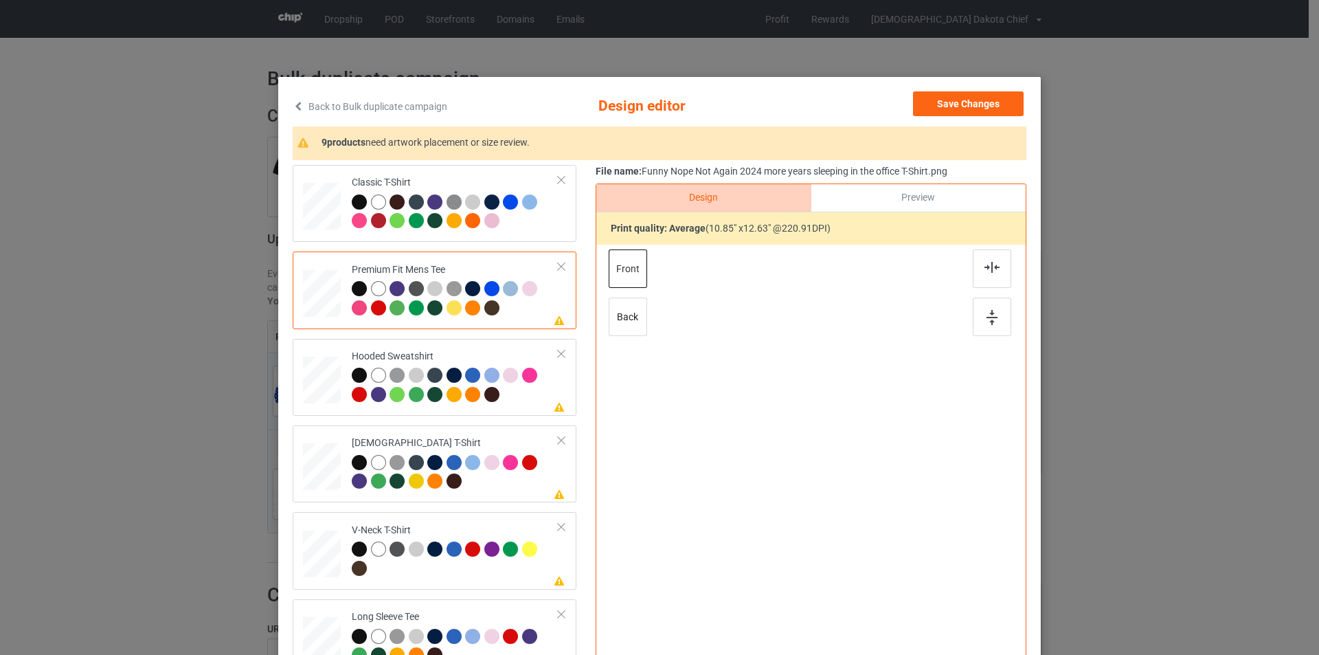
click at [821, 390] on div at bounding box center [811, 423] width 357 height 357
click at [493, 401] on div at bounding box center [493, 396] width 19 height 19
click at [830, 394] on div at bounding box center [811, 423] width 357 height 357
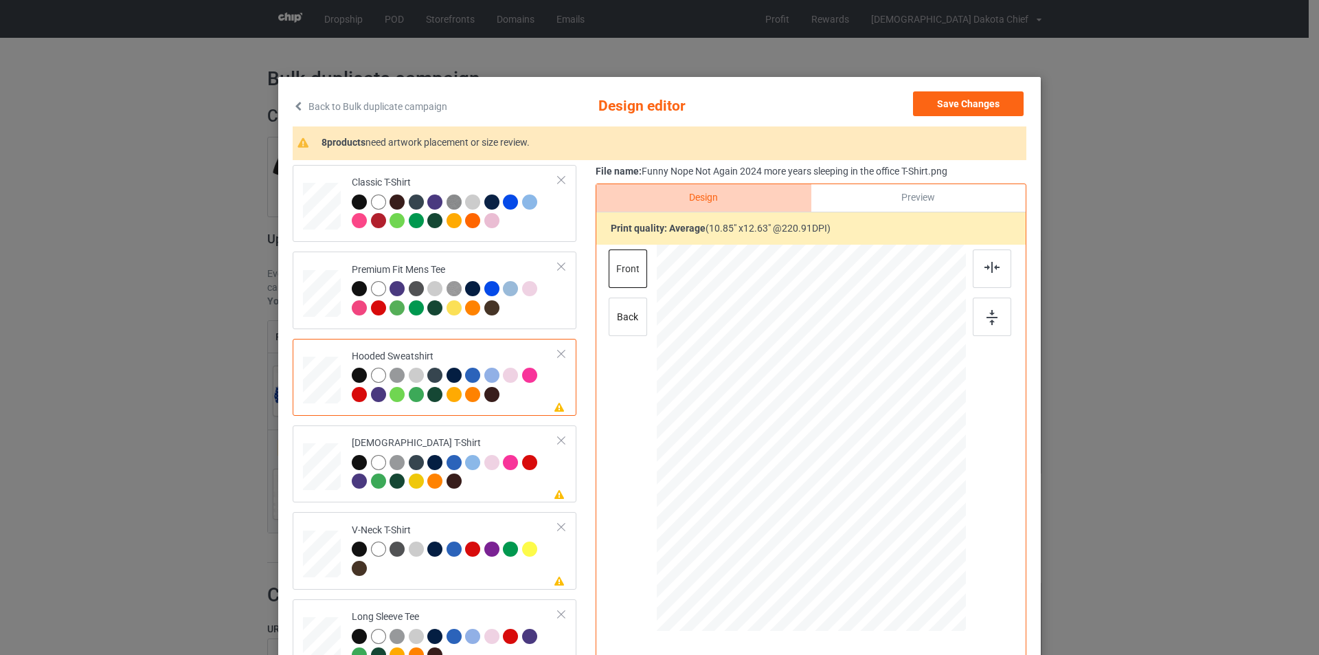
click at [354, 372] on div at bounding box center [359, 375] width 15 height 15
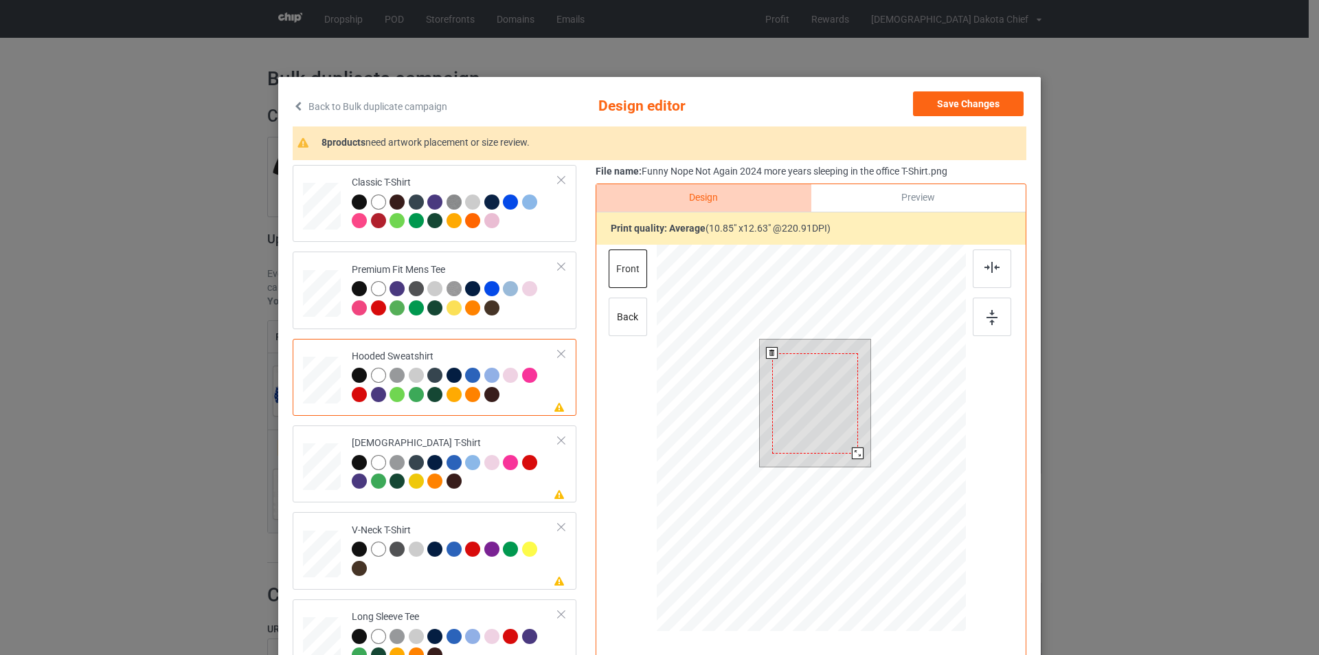
click at [819, 425] on div at bounding box center [815, 403] width 86 height 100
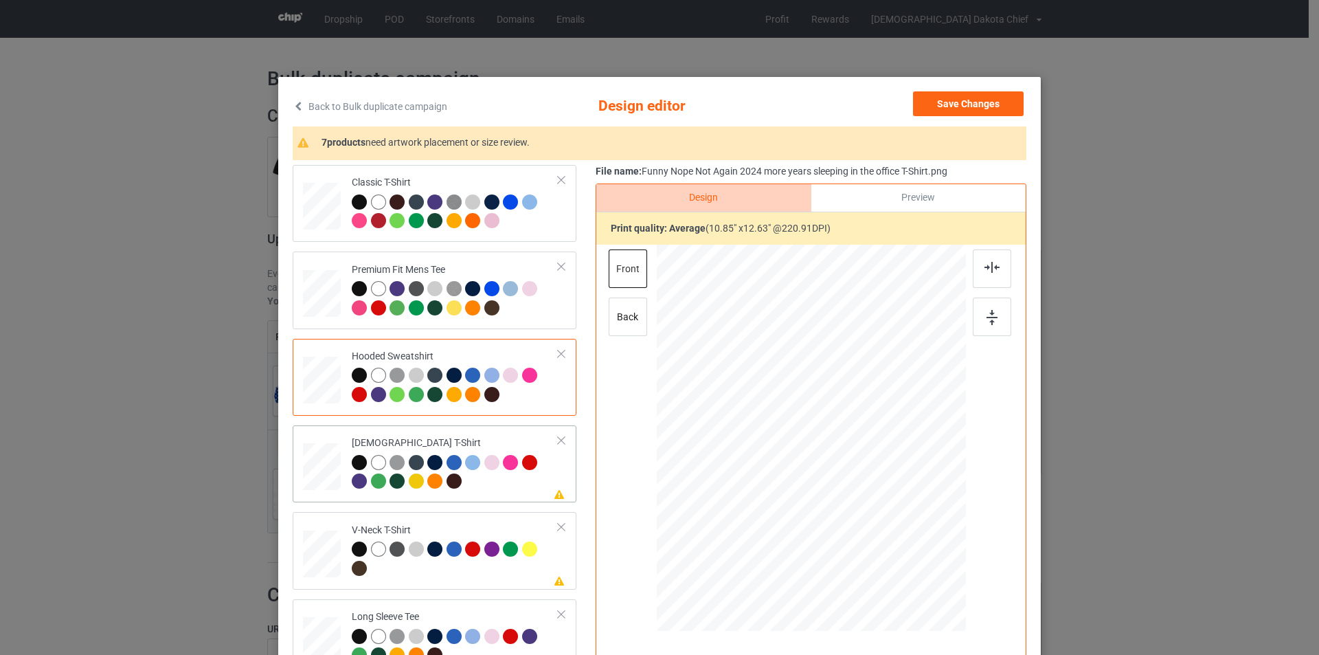
click at [489, 442] on div "[DEMOGRAPHIC_DATA] T-Shirt" at bounding box center [455, 462] width 207 height 52
click at [796, 380] on div at bounding box center [812, 397] width 92 height 107
click at [489, 522] on td "Please review artwork placement V-Neck T-Shirt" at bounding box center [455, 550] width 222 height 66
drag, startPoint x: 827, startPoint y: 386, endPoint x: 495, endPoint y: 436, distance: 335.0
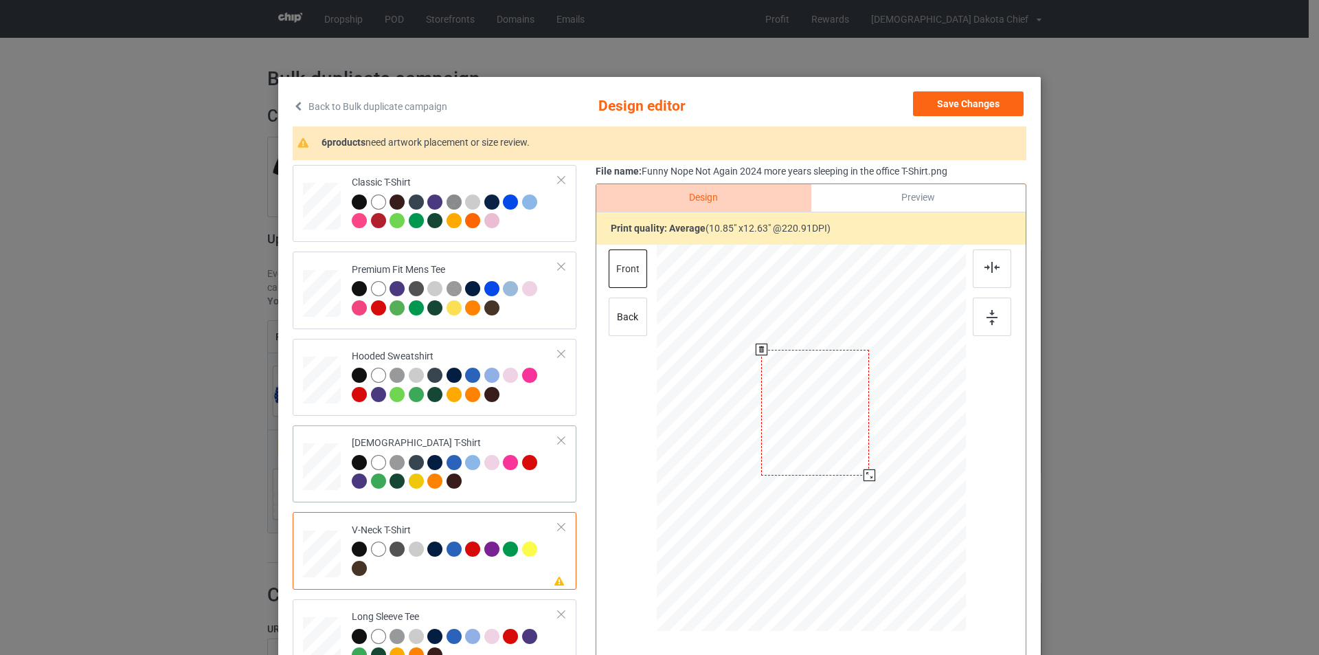
click at [826, 386] on div at bounding box center [815, 413] width 108 height 126
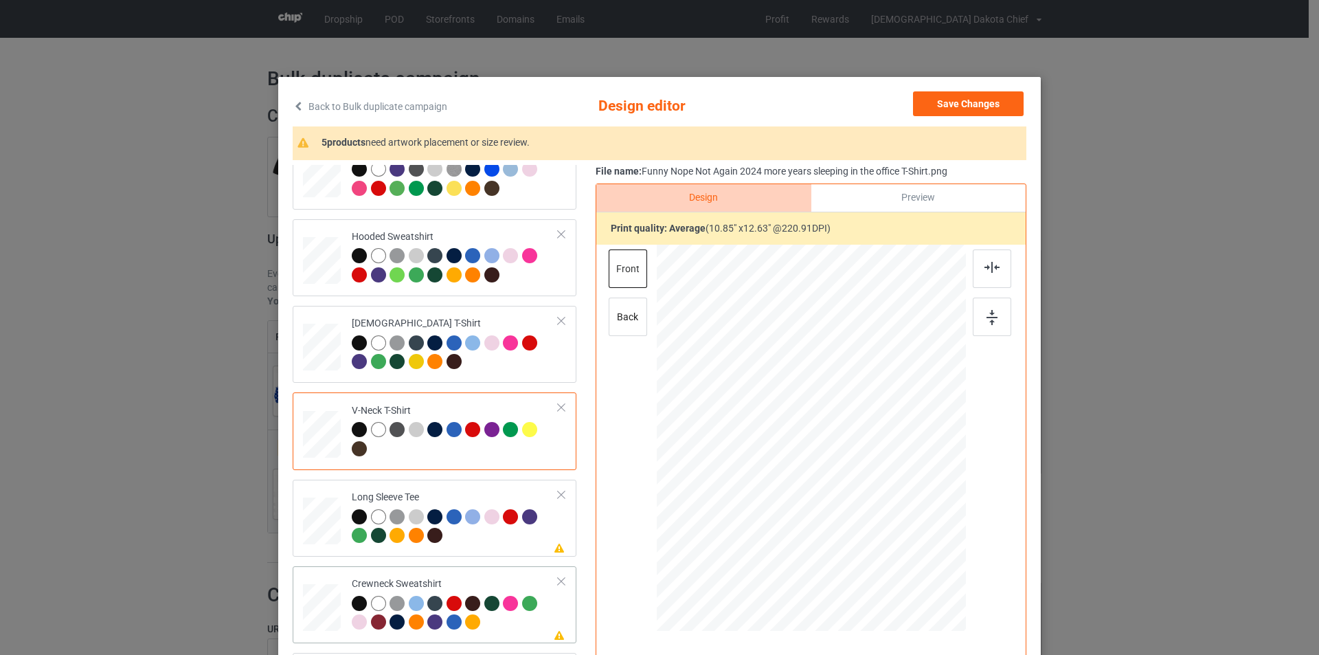
scroll to position [206, 0]
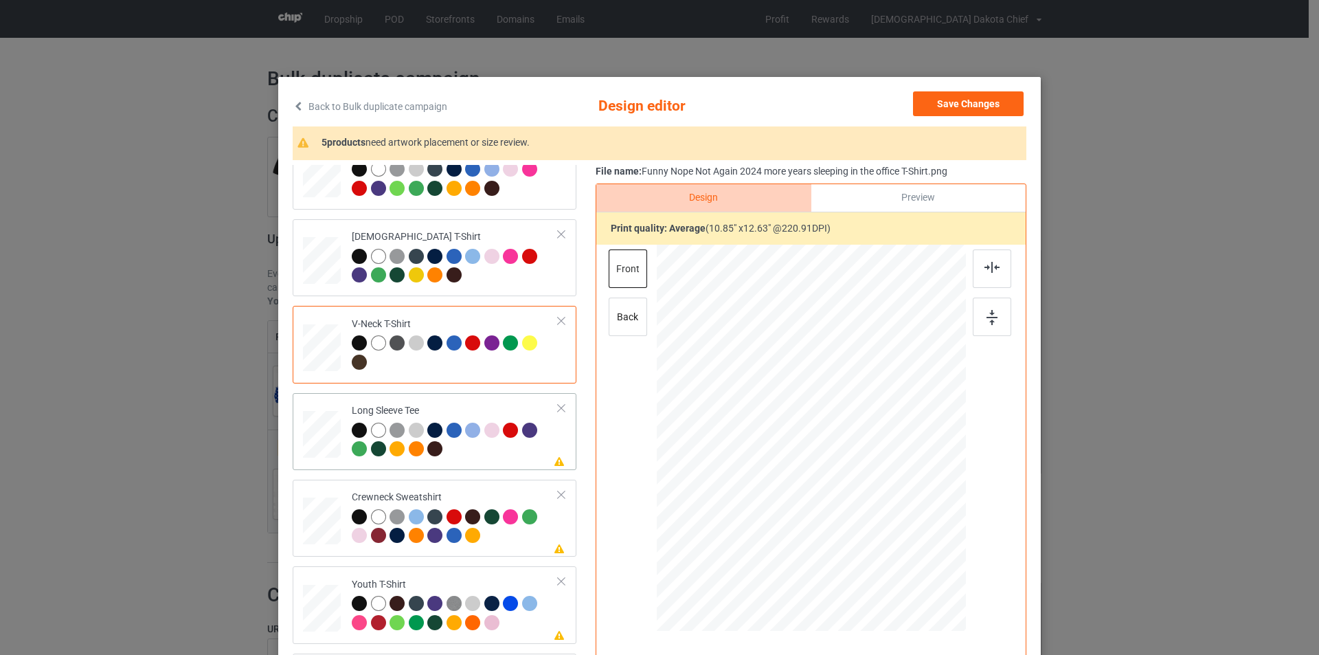
click at [503, 442] on div at bounding box center [512, 432] width 19 height 19
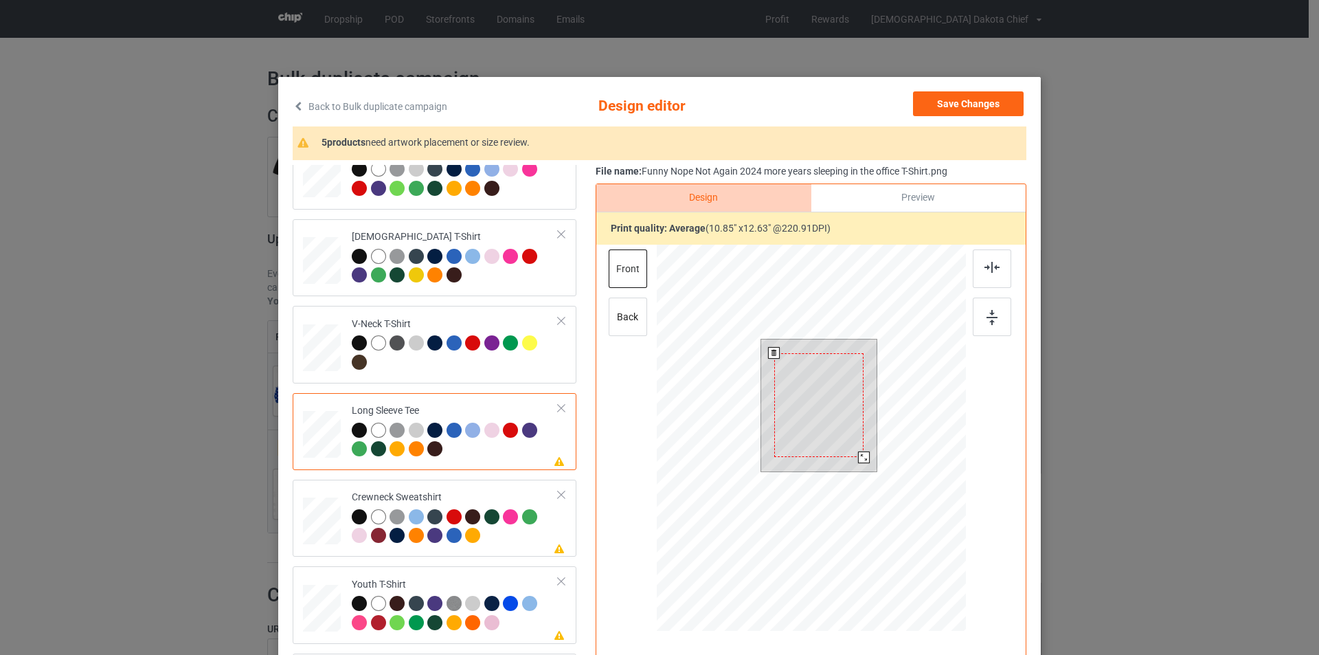
click at [797, 374] on div at bounding box center [818, 405] width 89 height 104
click at [801, 392] on div at bounding box center [818, 405] width 89 height 104
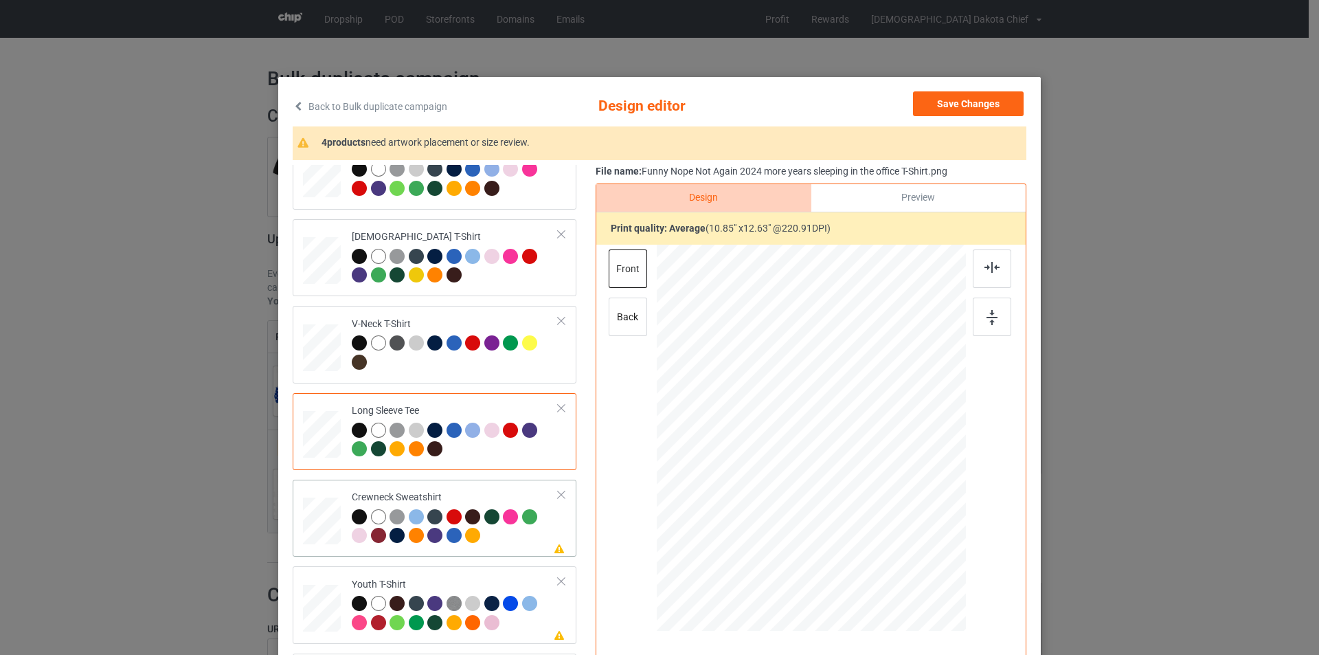
click at [496, 497] on div "Crewneck Sweatshirt" at bounding box center [455, 517] width 207 height 52
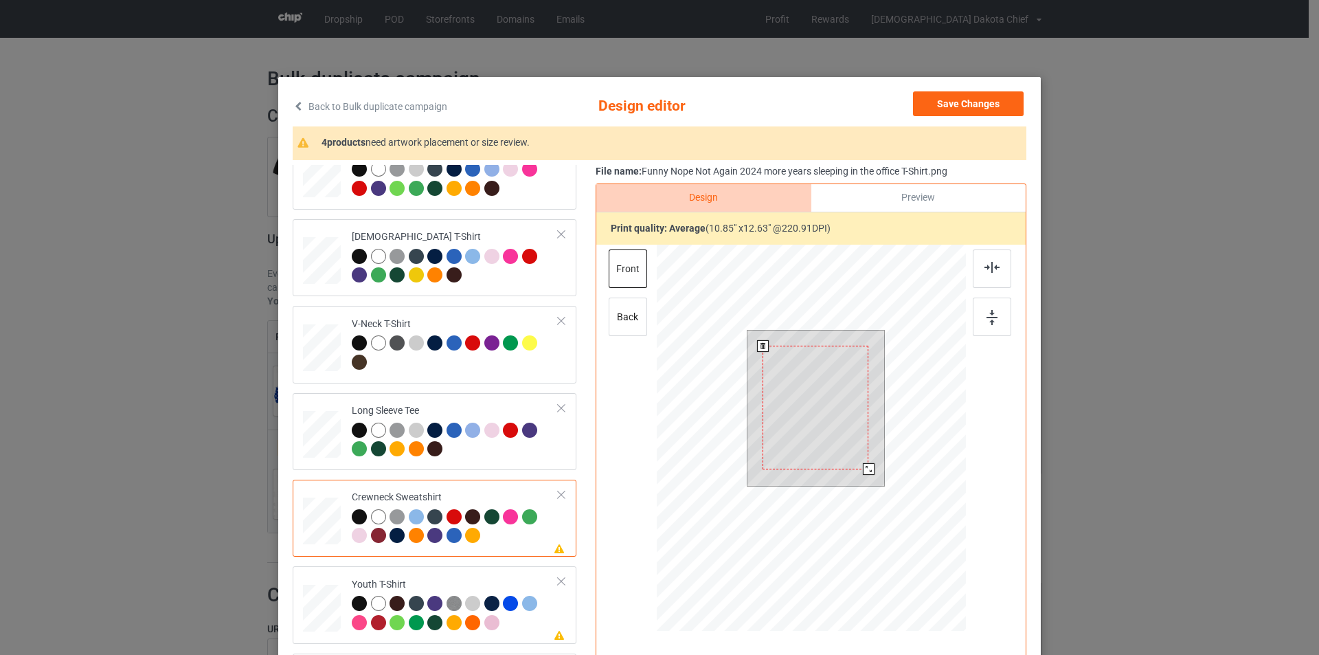
click at [799, 405] on div at bounding box center [816, 407] width 106 height 123
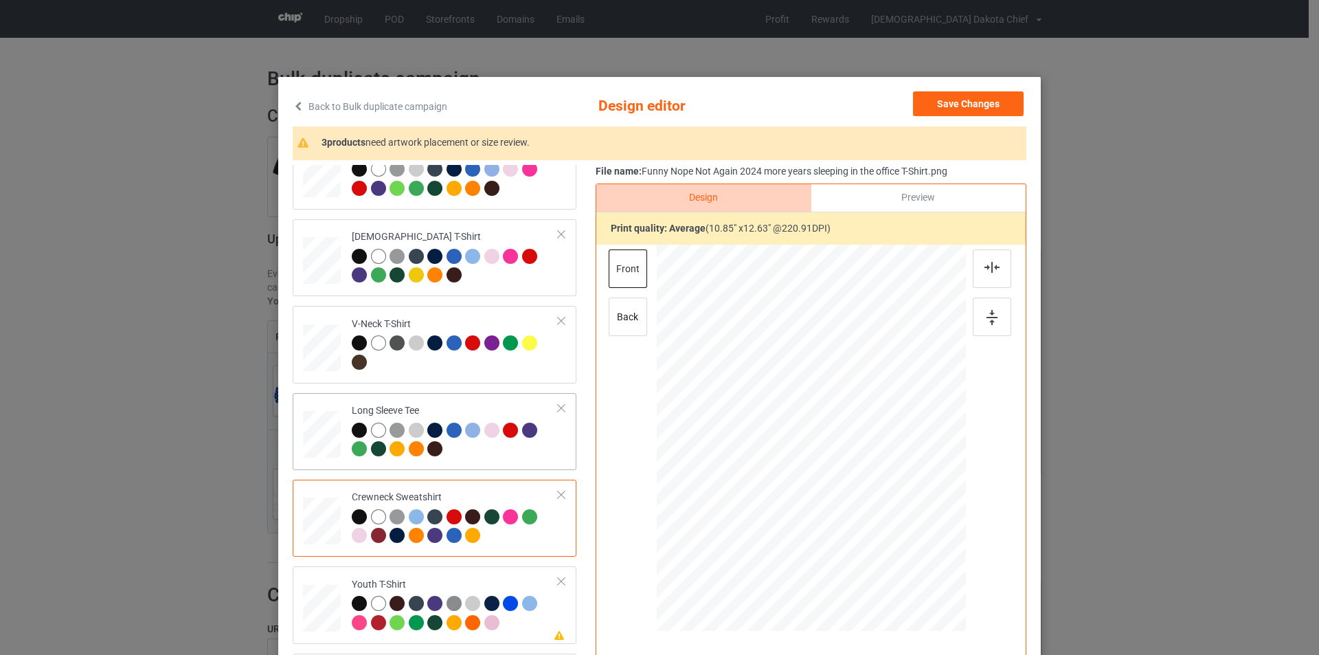
click at [471, 460] on div at bounding box center [455, 442] width 207 height 38
click at [355, 429] on div at bounding box center [359, 430] width 15 height 15
click at [513, 547] on div at bounding box center [455, 528] width 207 height 38
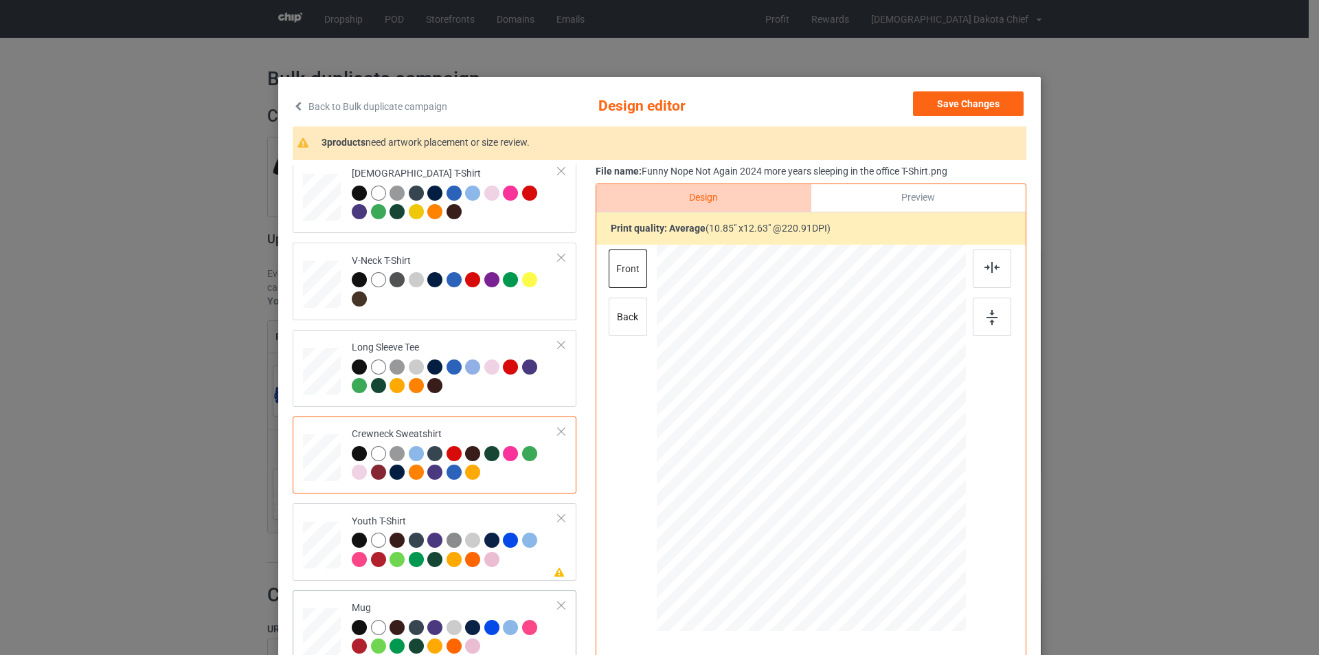
scroll to position [322, 0]
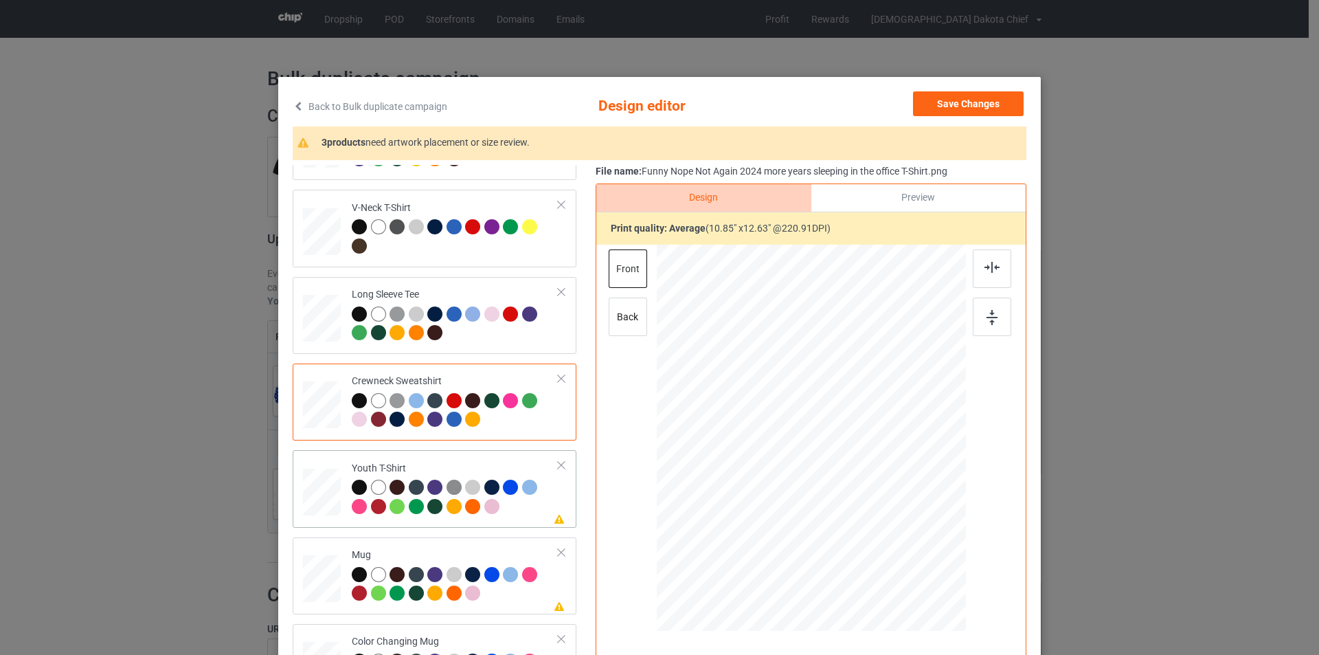
click at [522, 515] on div at bounding box center [455, 499] width 207 height 38
click at [817, 410] on div at bounding box center [807, 425] width 101 height 118
click at [521, 551] on div "Mug" at bounding box center [455, 574] width 207 height 52
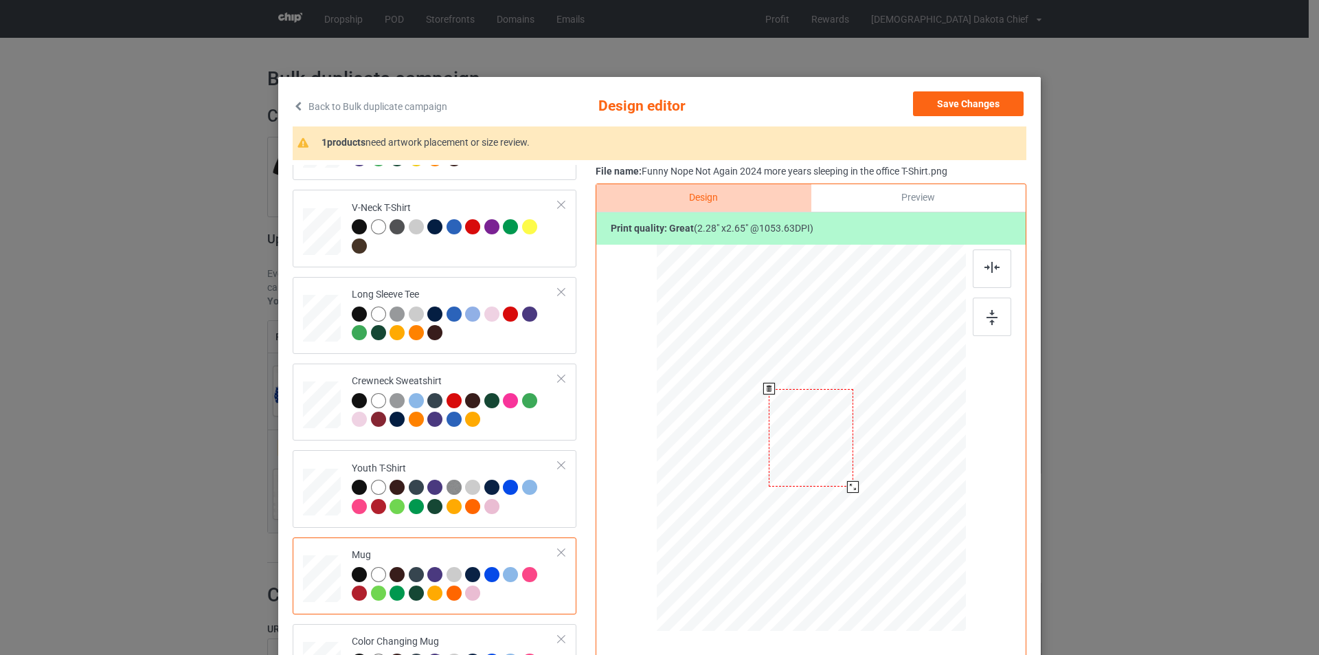
drag, startPoint x: 894, startPoint y: 544, endPoint x: 858, endPoint y: 474, distance: 79.0
click at [858, 474] on div at bounding box center [811, 437] width 309 height 129
drag, startPoint x: 809, startPoint y: 433, endPoint x: 895, endPoint y: 434, distance: 85.2
click at [895, 434] on div at bounding box center [896, 439] width 84 height 98
click at [938, 491] on div at bounding box center [941, 490] width 12 height 12
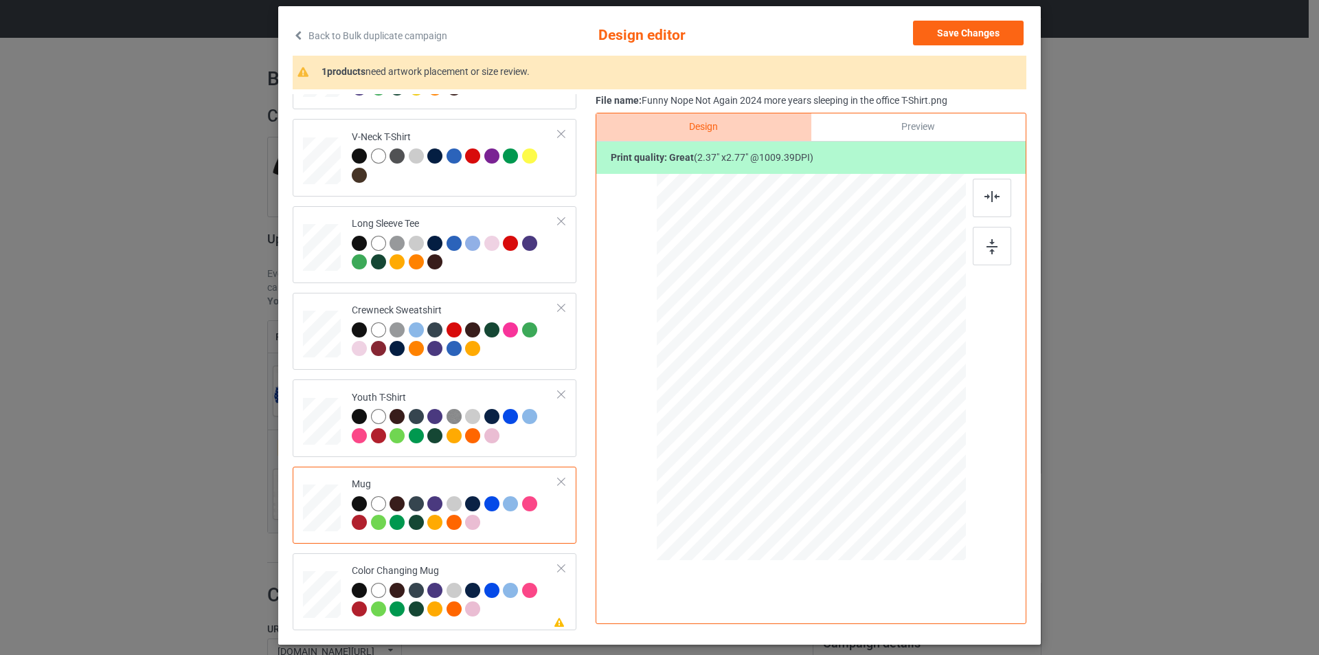
scroll to position [137, 0]
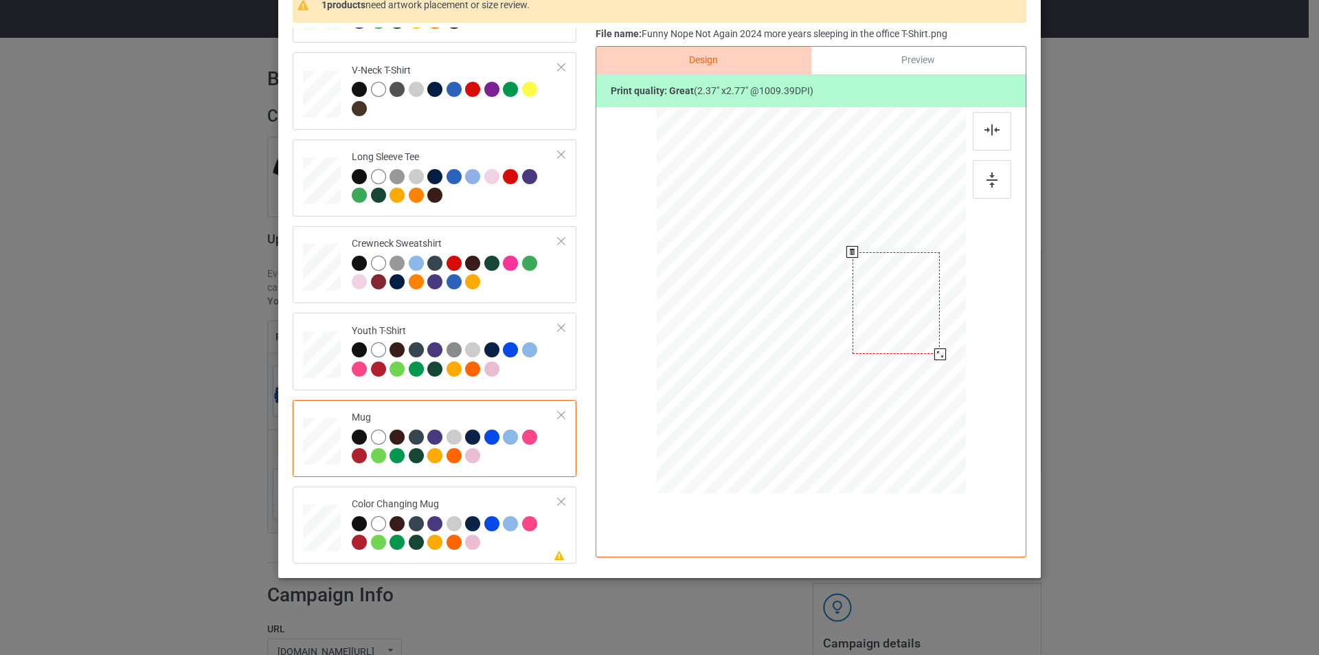
click at [915, 309] on div at bounding box center [897, 303] width 88 height 102
click at [500, 504] on div "Color Changing Mug" at bounding box center [455, 524] width 207 height 52
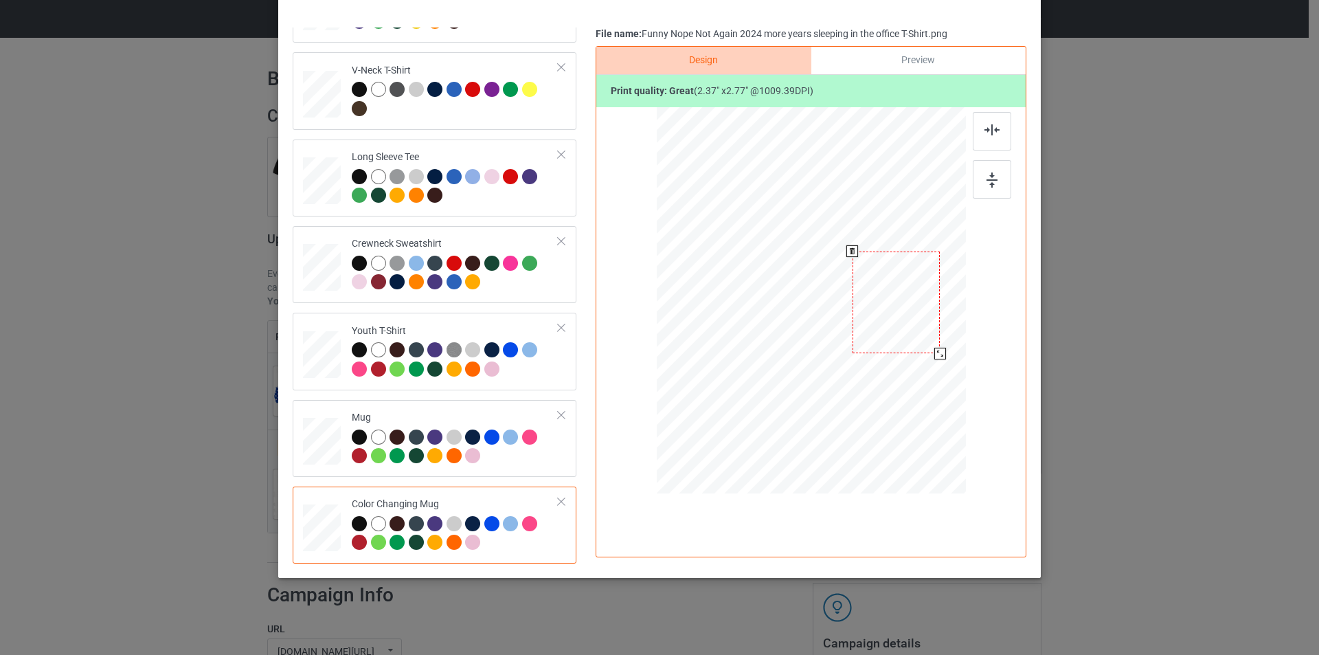
click at [904, 294] on div at bounding box center [897, 303] width 88 height 102
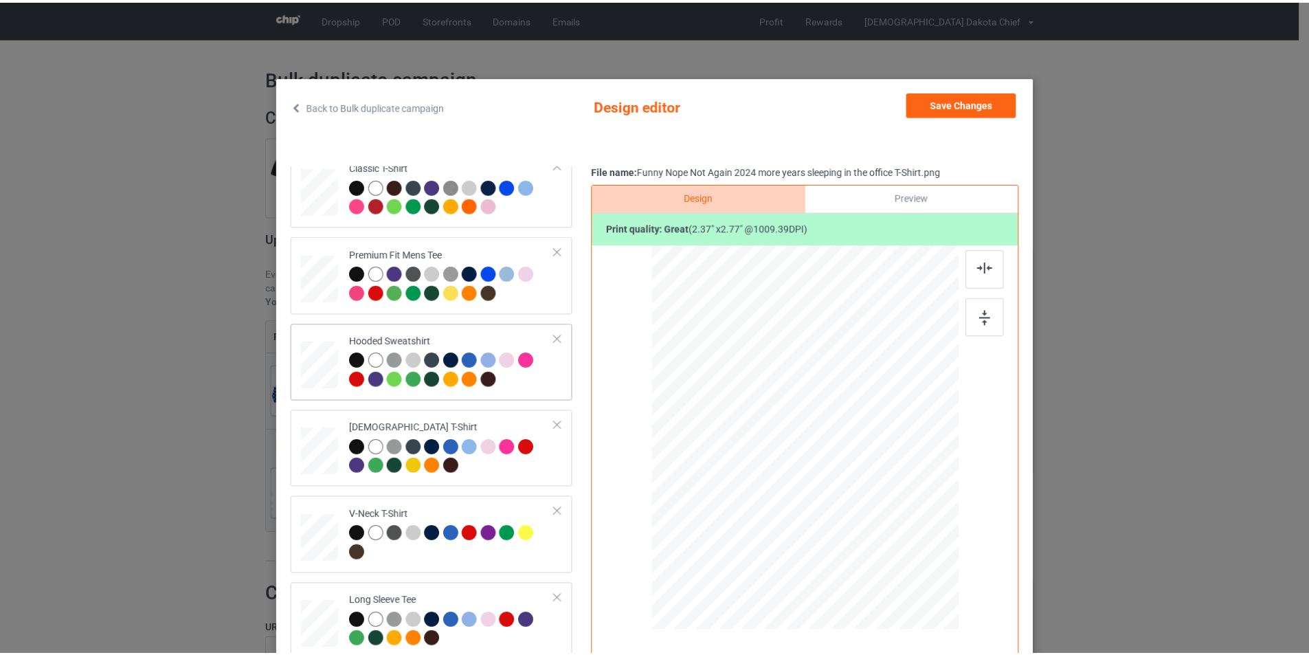
scroll to position [0, 0]
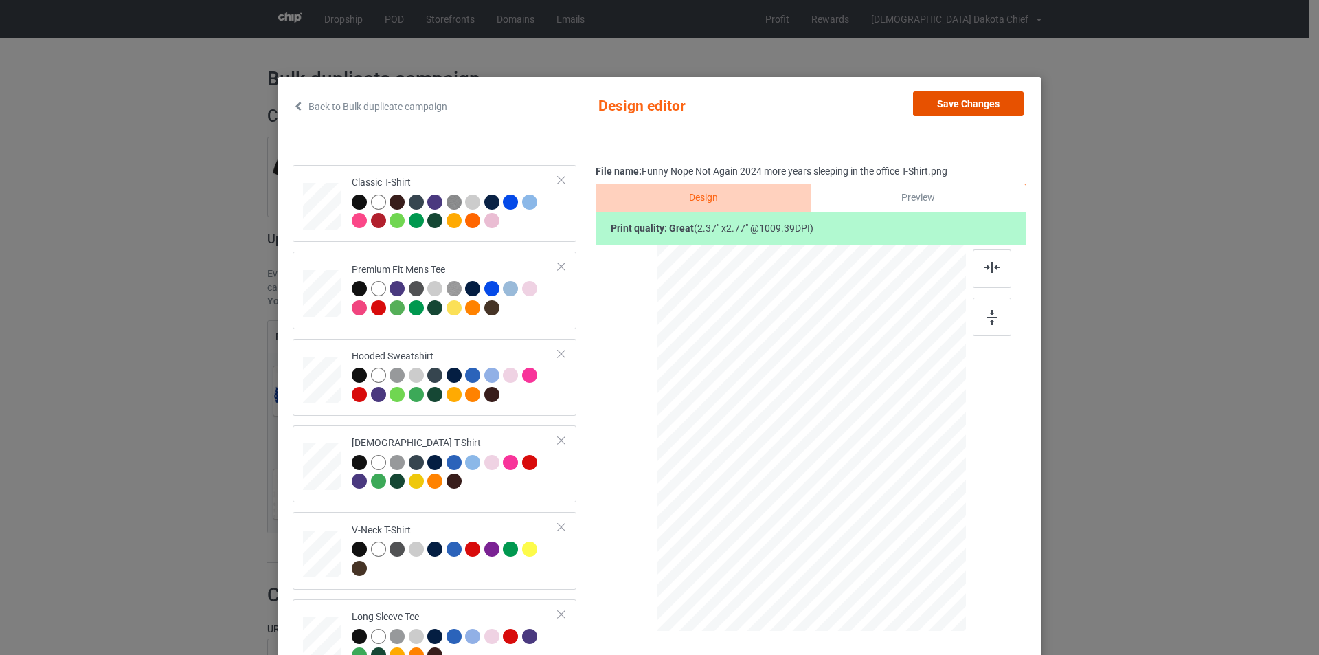
click at [979, 102] on button "Save Changes" at bounding box center [968, 103] width 111 height 25
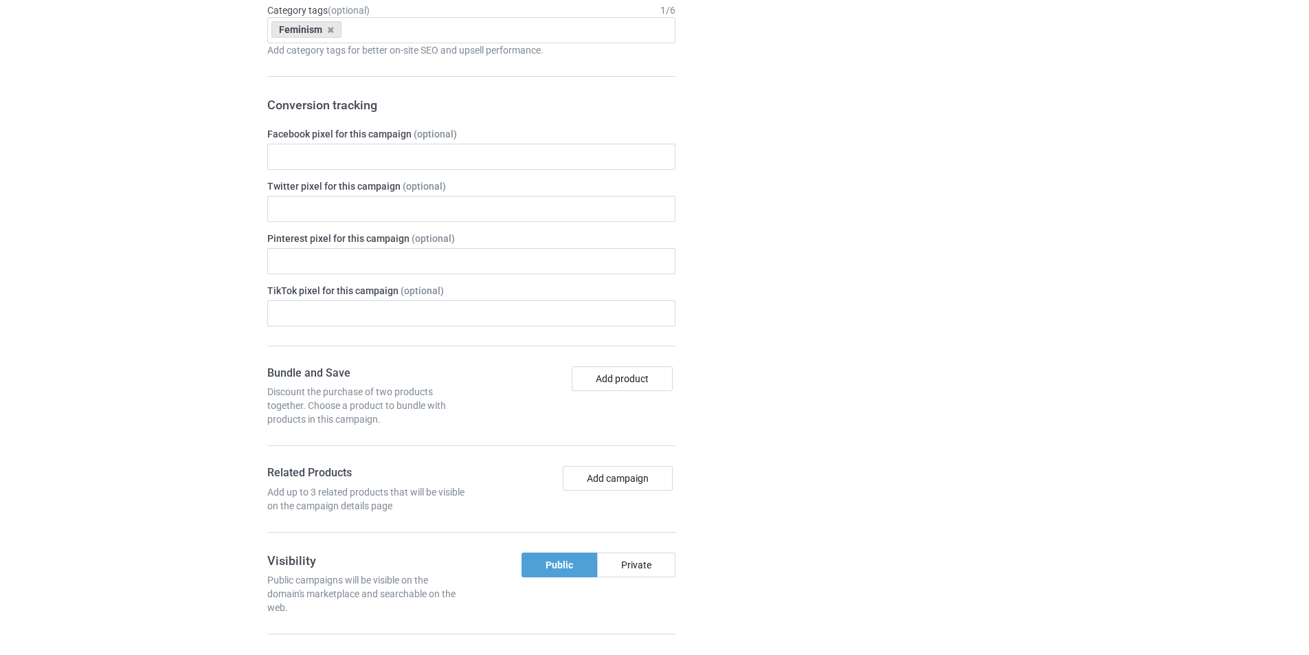
scroll to position [686, 0]
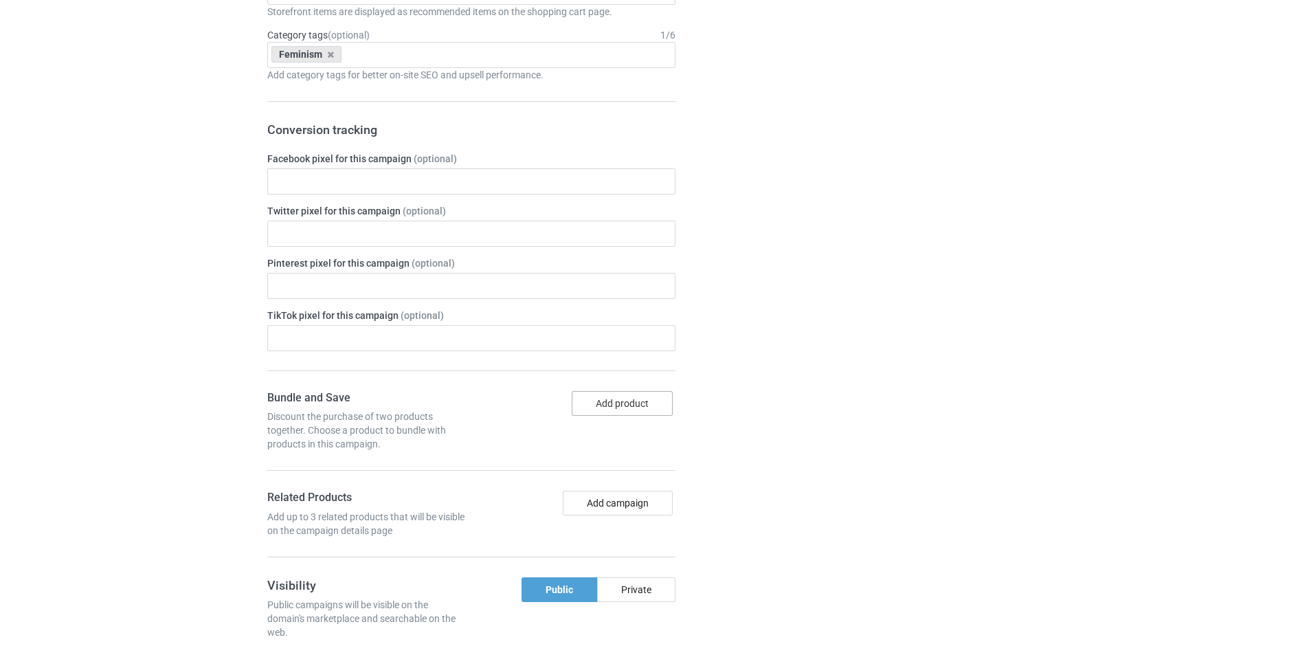
click at [629, 394] on button "Add product" at bounding box center [622, 403] width 101 height 25
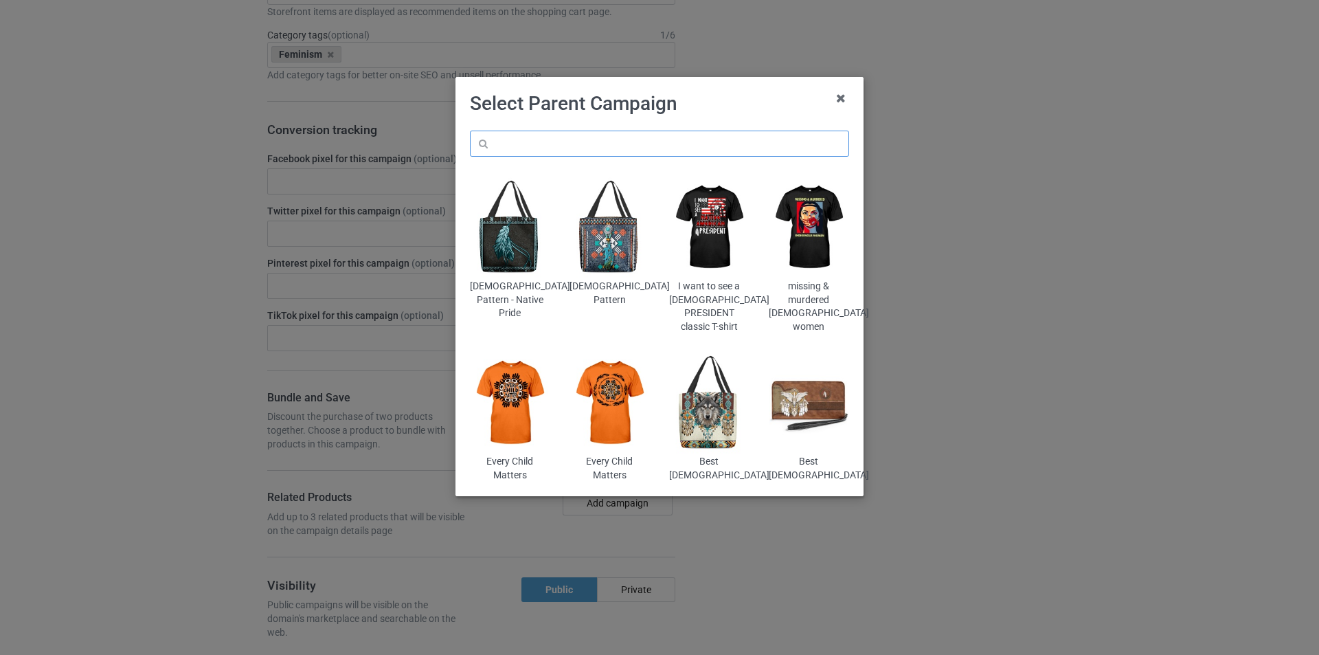
click at [617, 141] on input "text" at bounding box center [659, 144] width 379 height 26
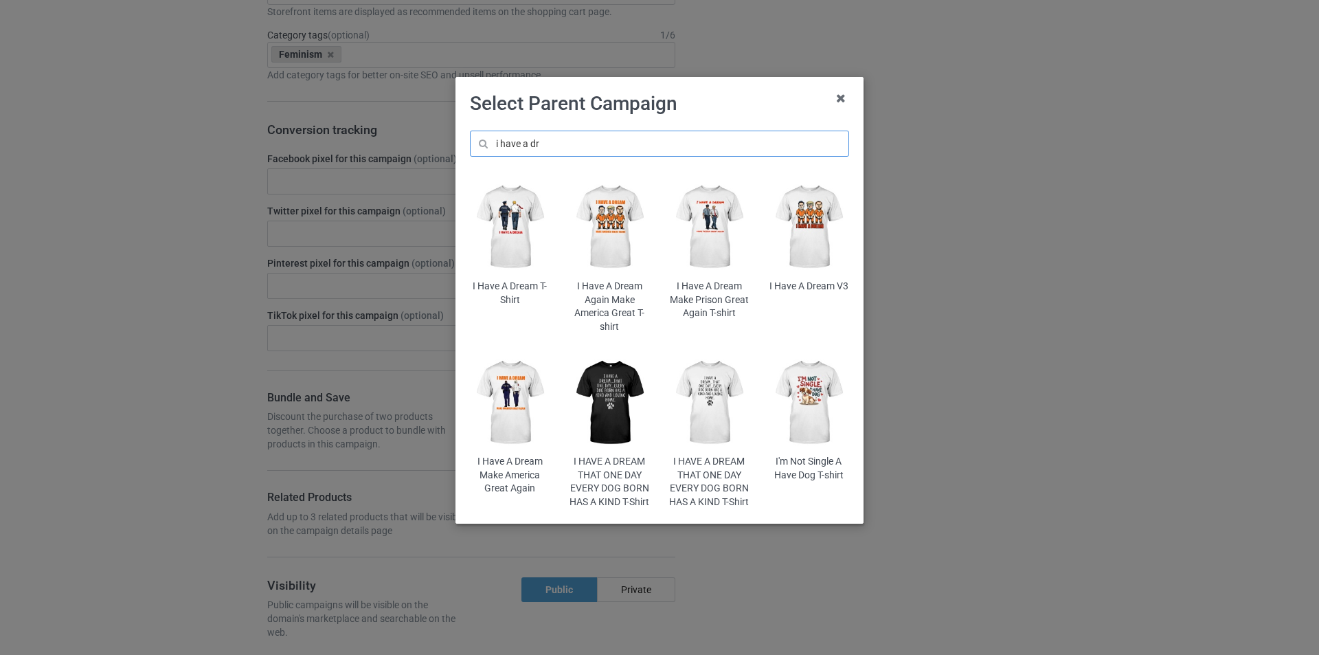
type input "i have a dr"
click at [704, 230] on img at bounding box center [709, 227] width 80 height 100
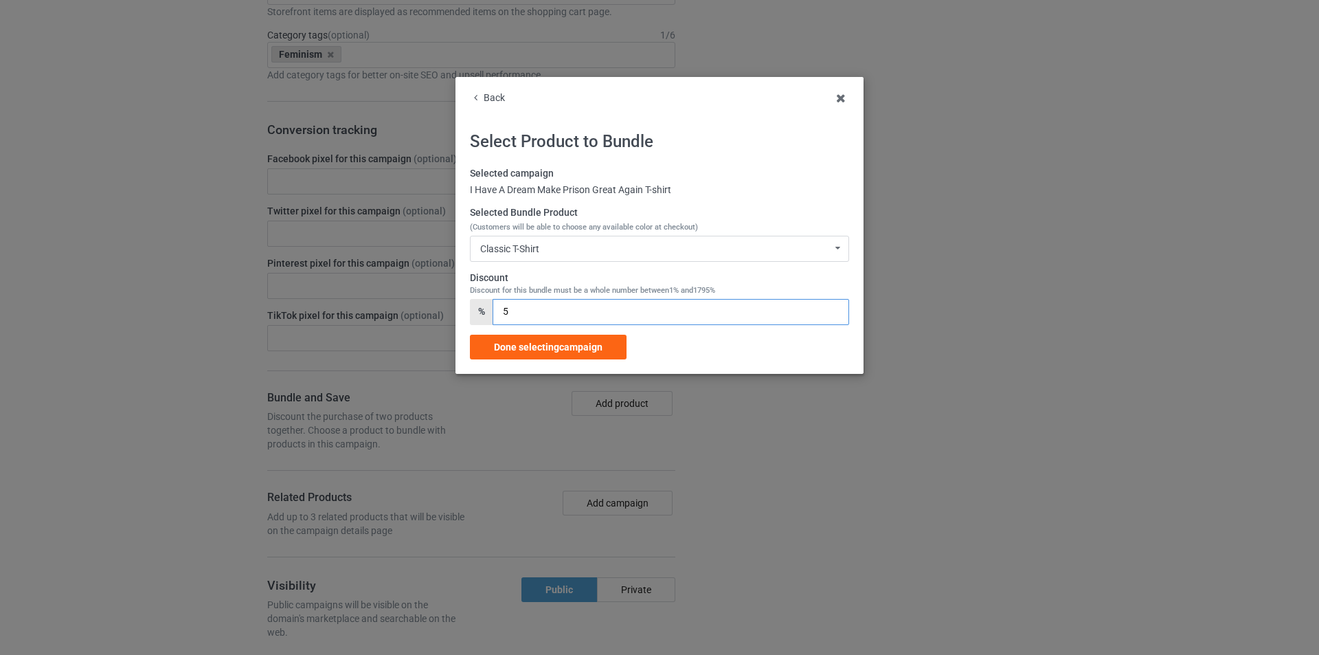
drag, startPoint x: 525, startPoint y: 311, endPoint x: 478, endPoint y: 309, distance: 46.7
click at [478, 309] on div "% 5" at bounding box center [659, 312] width 379 height 26
type input "3"
click at [546, 350] on span "Done selecting campaign" at bounding box center [548, 347] width 109 height 11
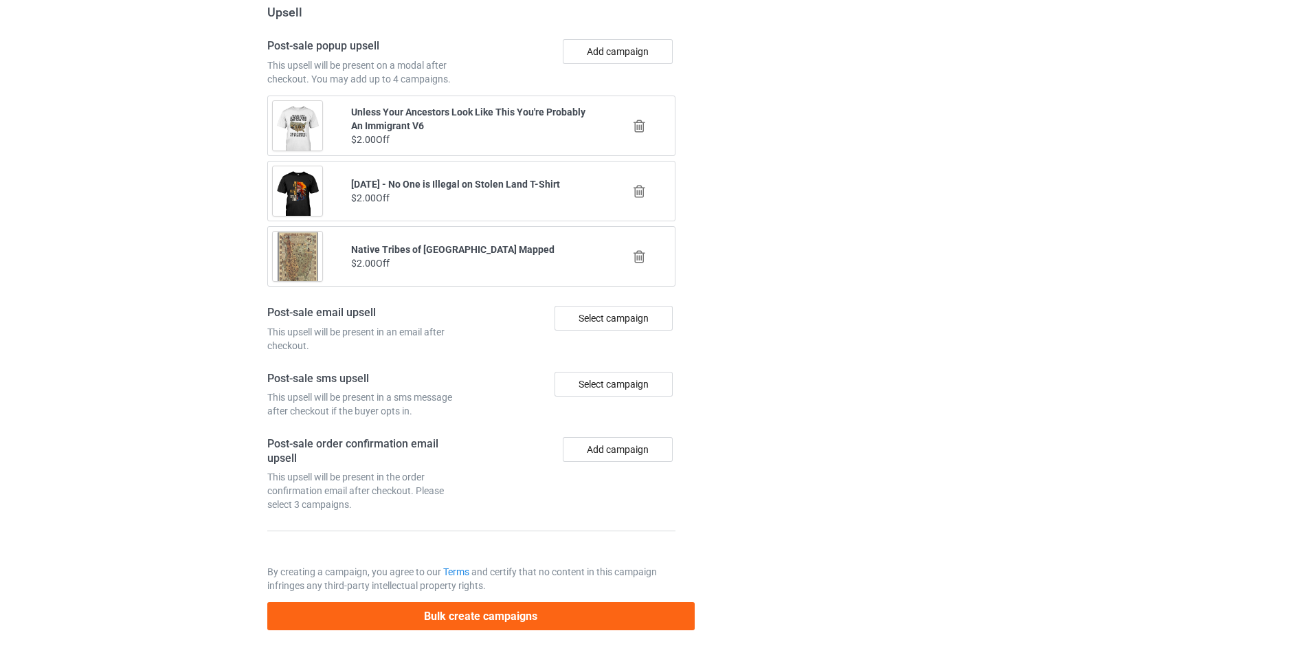
scroll to position [1462, 0]
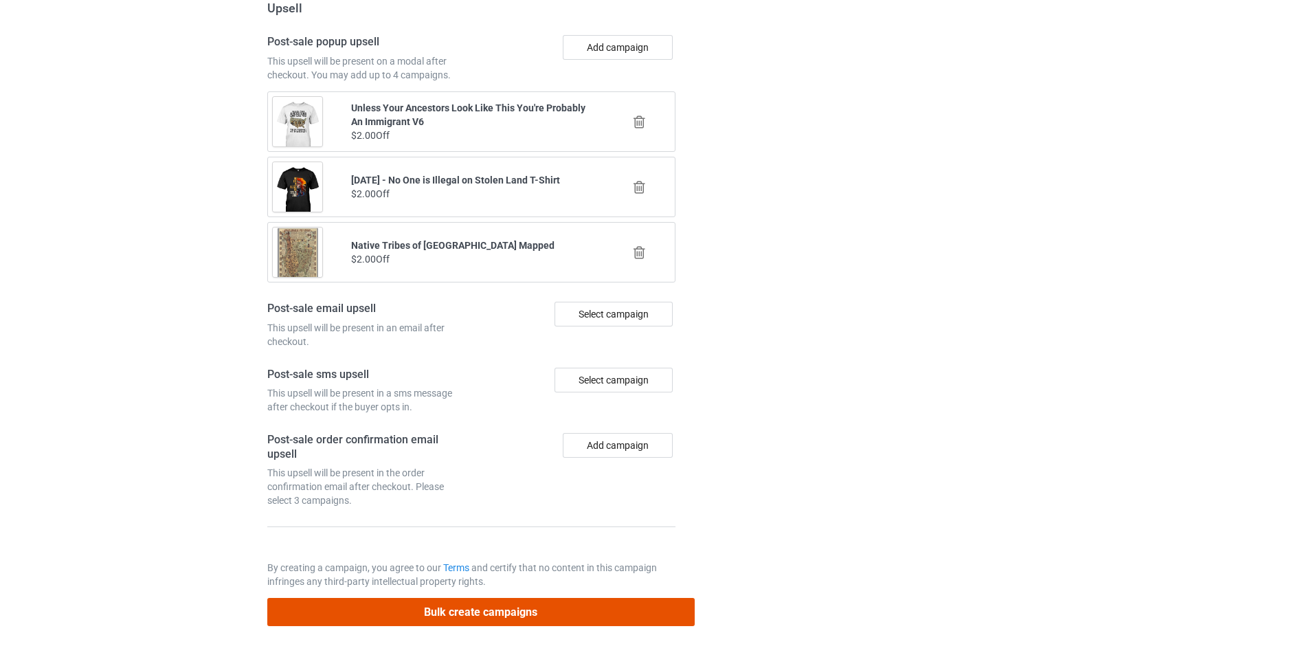
click at [538, 612] on button "Bulk create campaigns" at bounding box center [480, 612] width 427 height 28
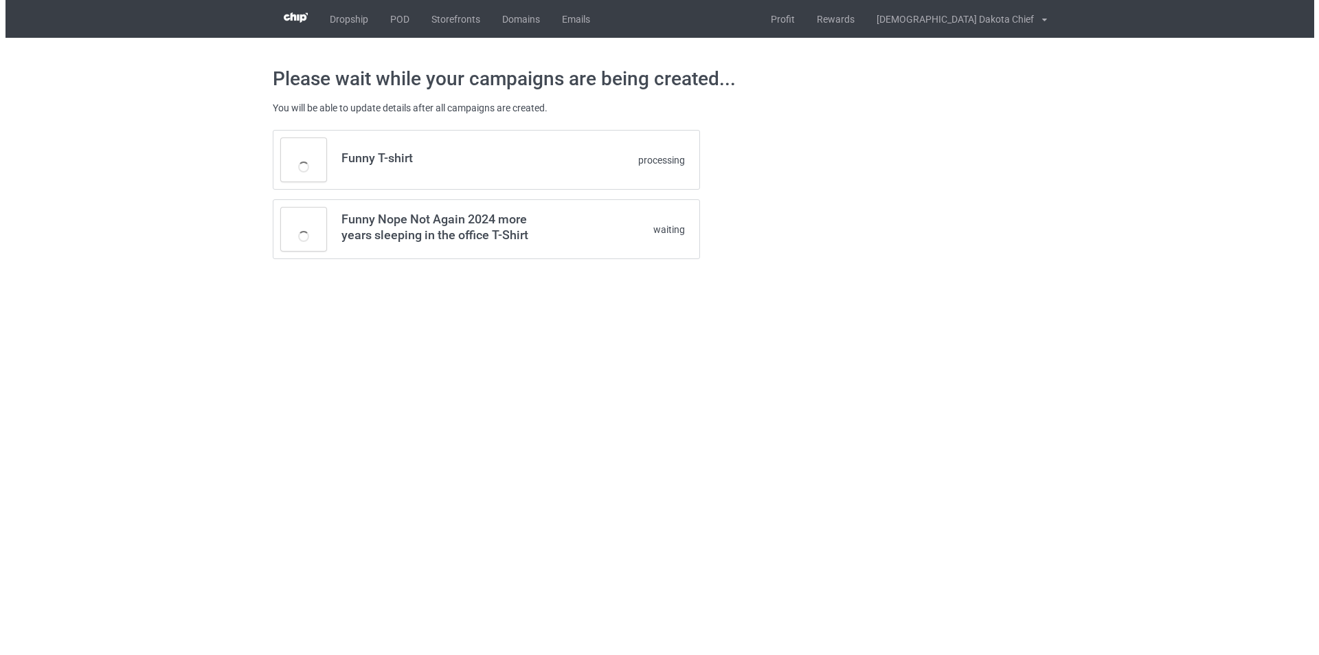
scroll to position [0, 0]
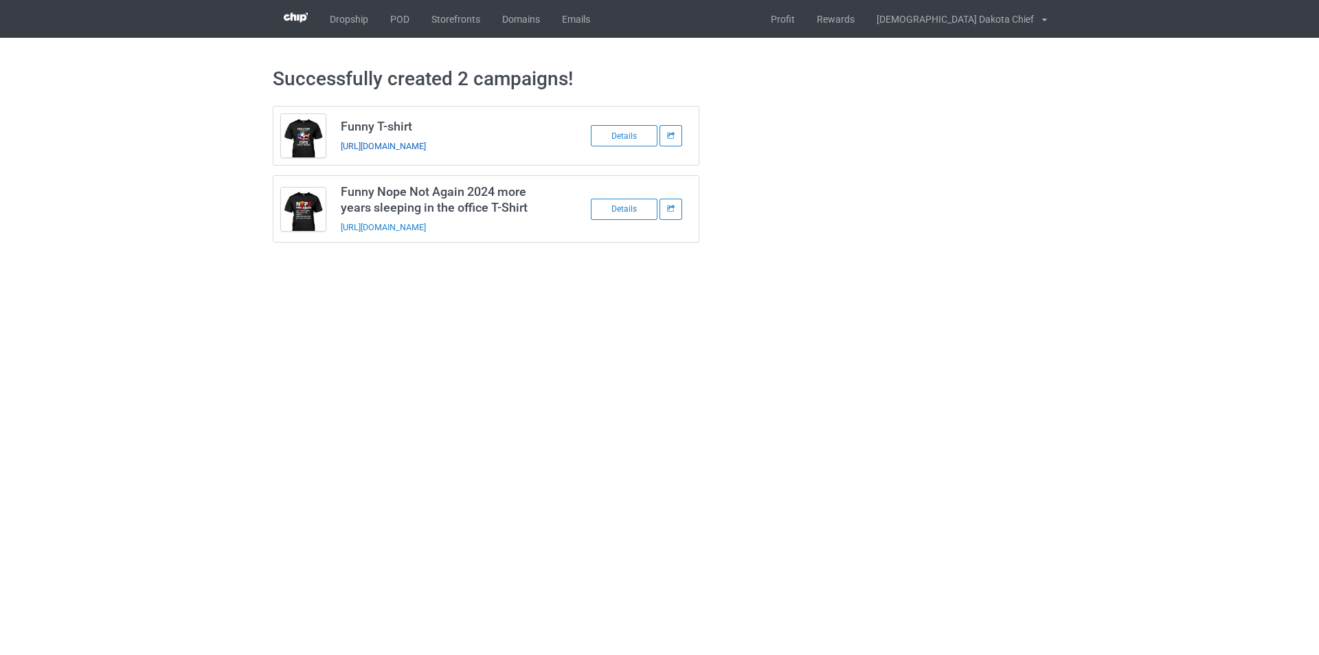
click at [426, 148] on link "[URL][DOMAIN_NAME]" at bounding box center [383, 146] width 85 height 10
click at [400, 21] on link "POD" at bounding box center [399, 19] width 41 height 38
